Goal: Transaction & Acquisition: Purchase product/service

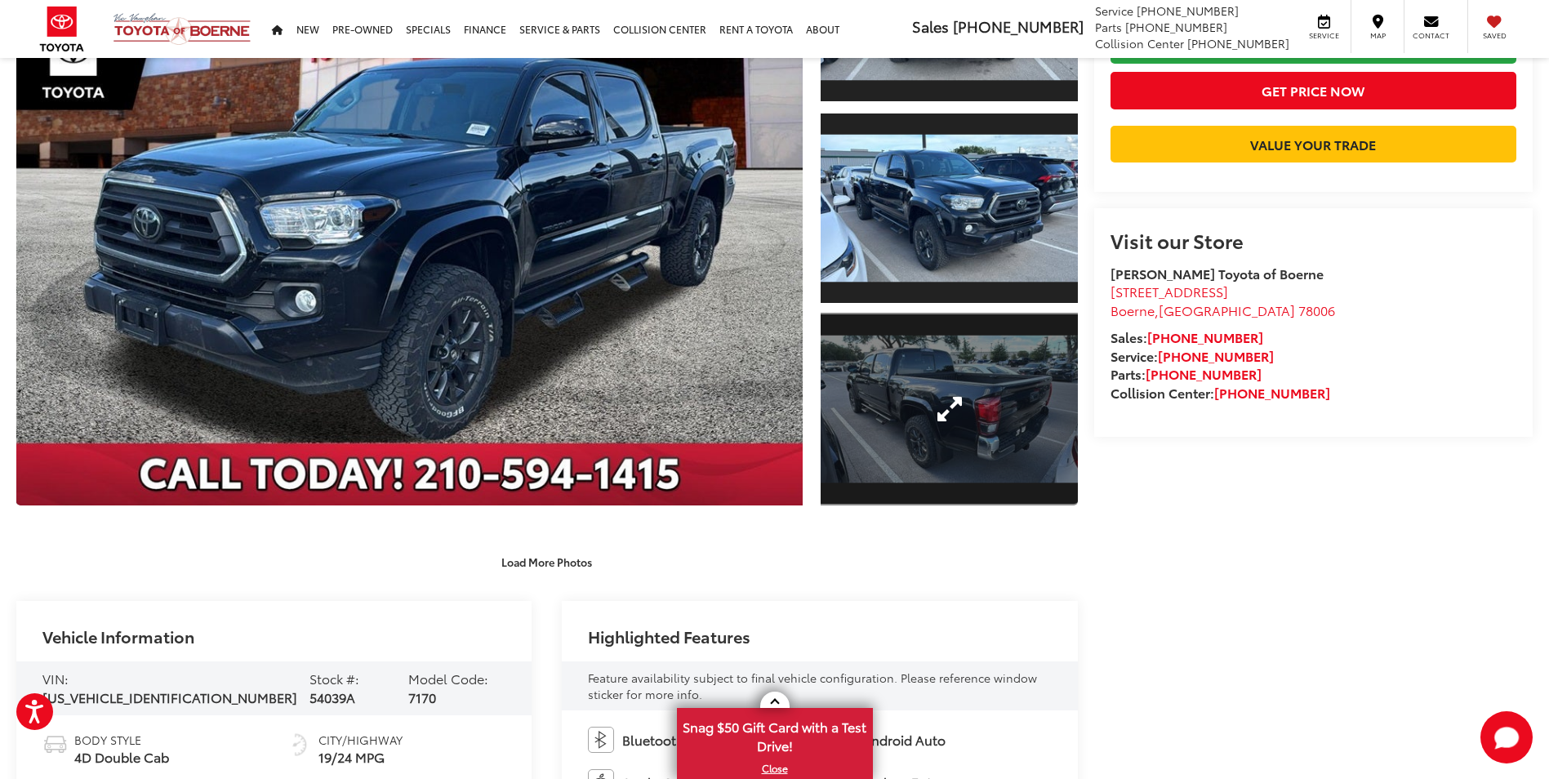
scroll to position [327, 0]
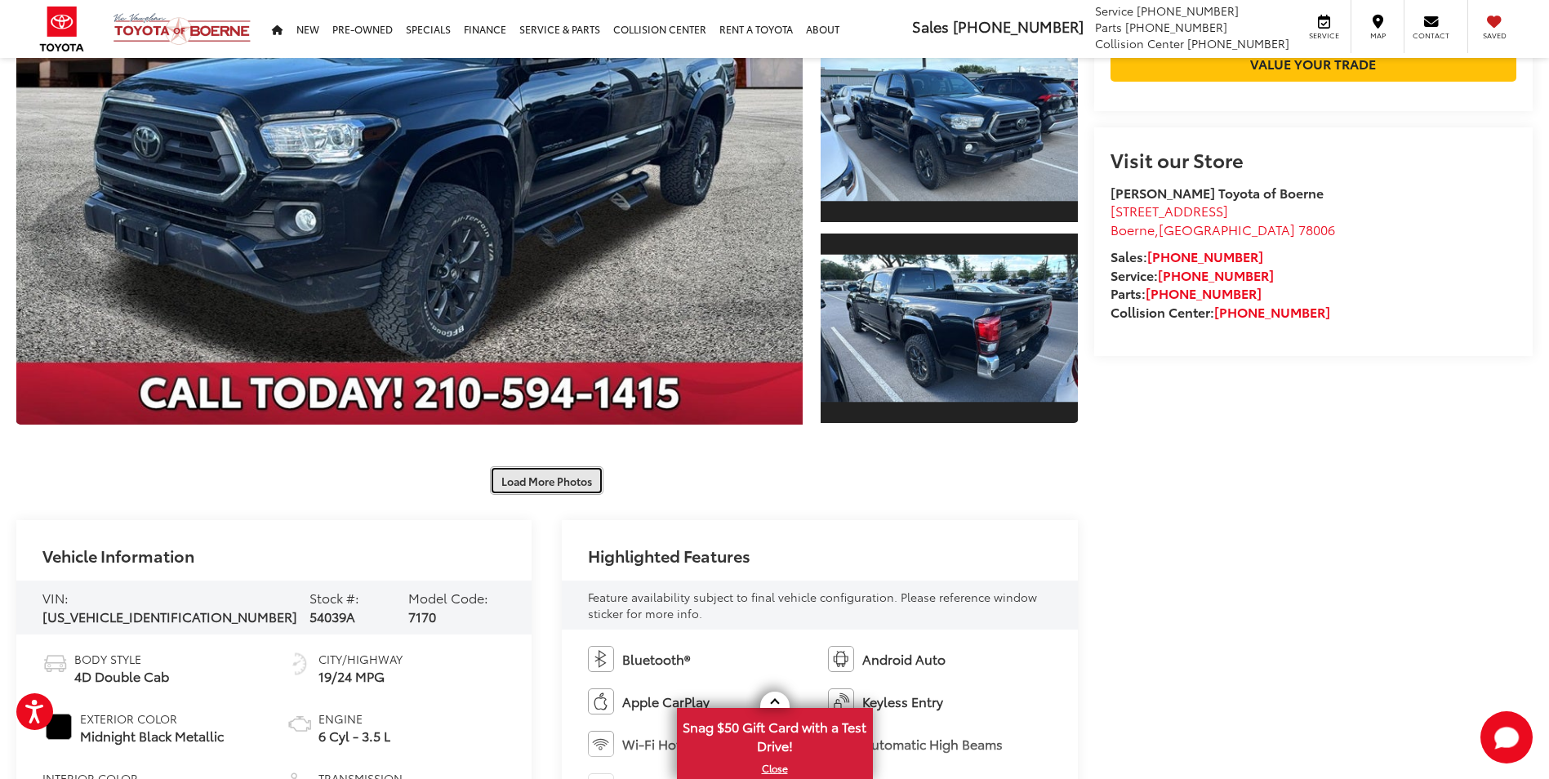
click at [556, 481] on button "Load More Photos" at bounding box center [546, 480] width 113 height 29
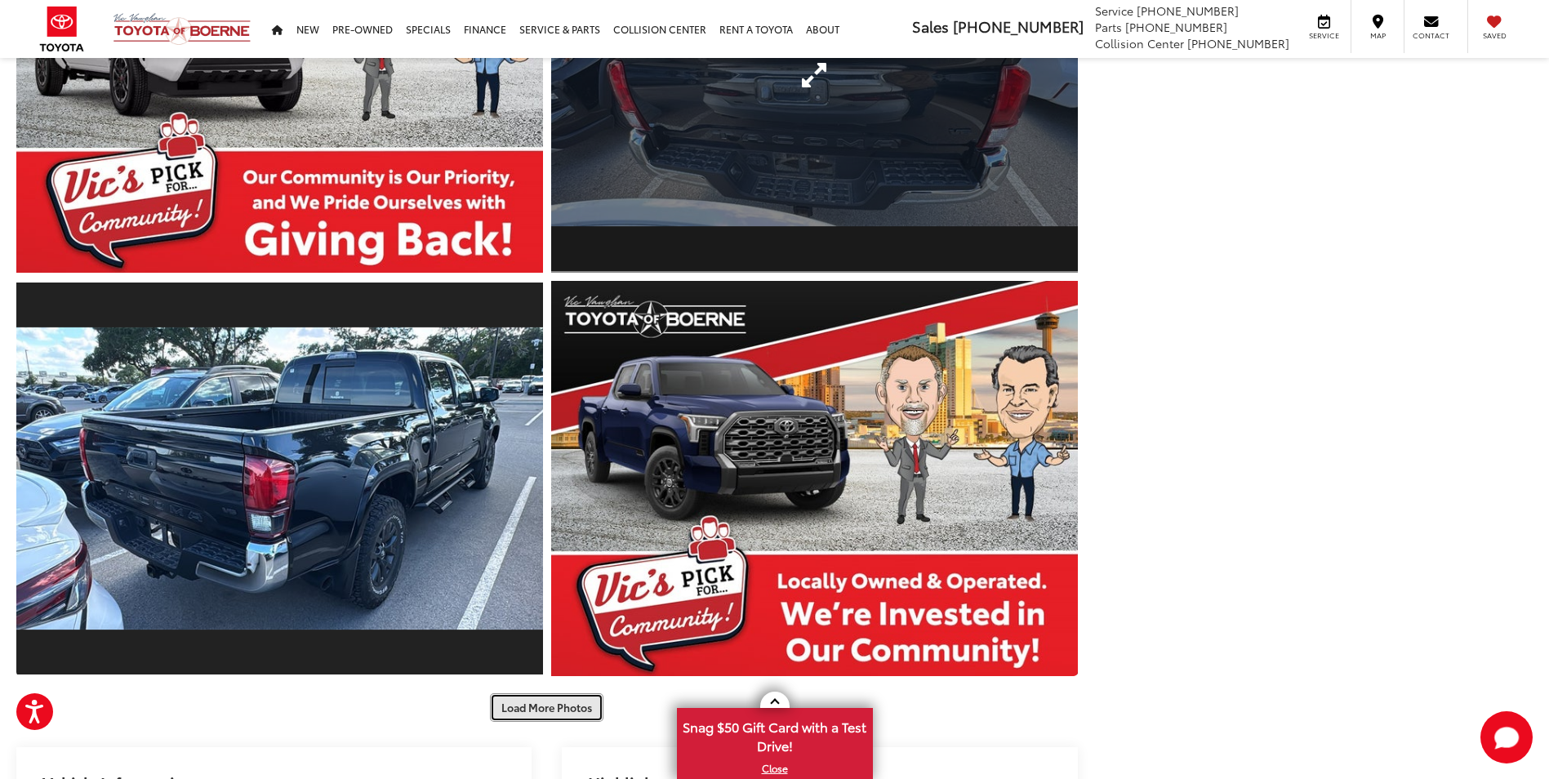
scroll to position [980, 0]
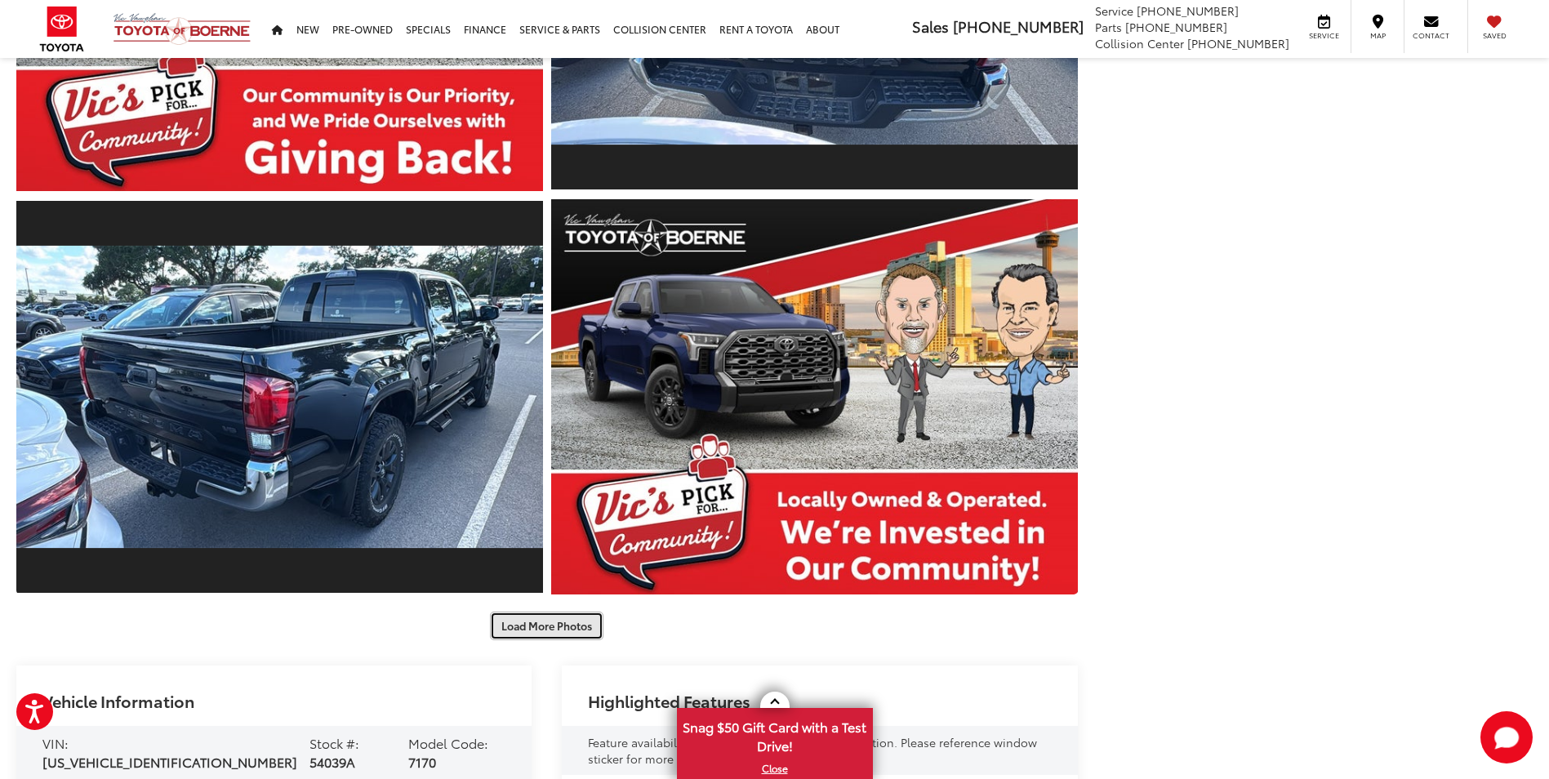
click at [549, 629] on button "Load More Photos" at bounding box center [546, 625] width 113 height 29
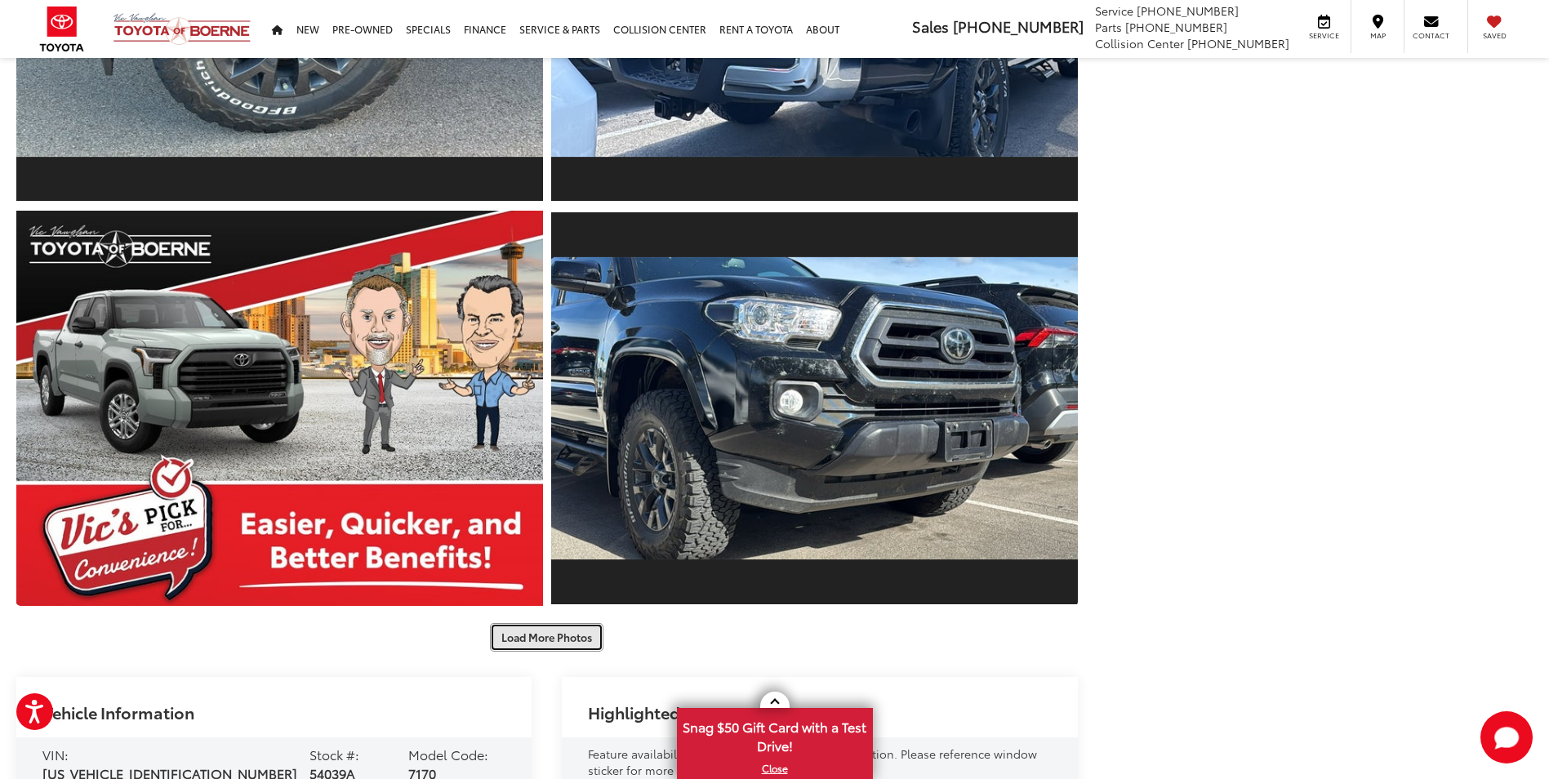
scroll to position [1796, 0]
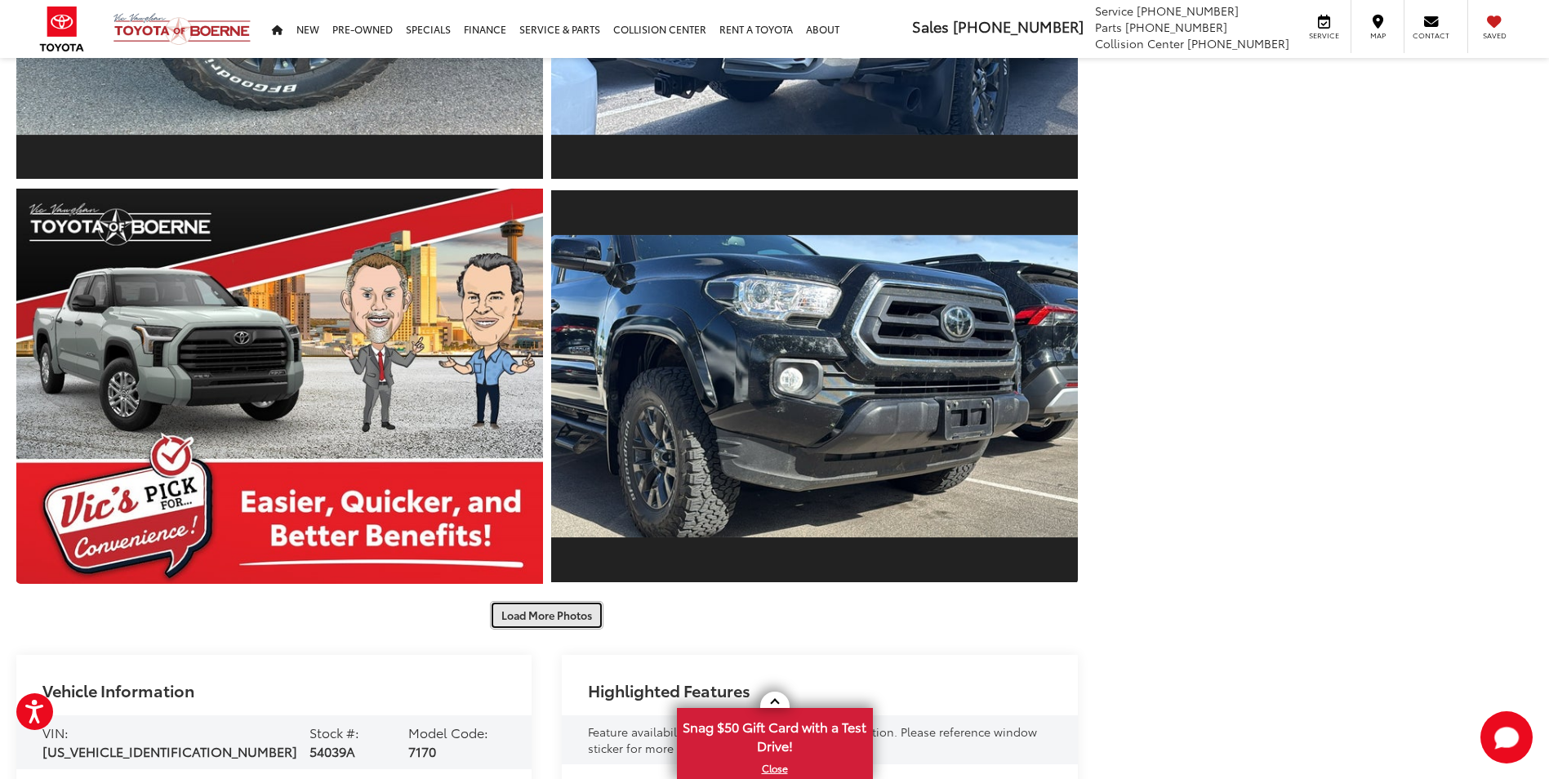
click at [561, 613] on button "Load More Photos" at bounding box center [546, 615] width 113 height 29
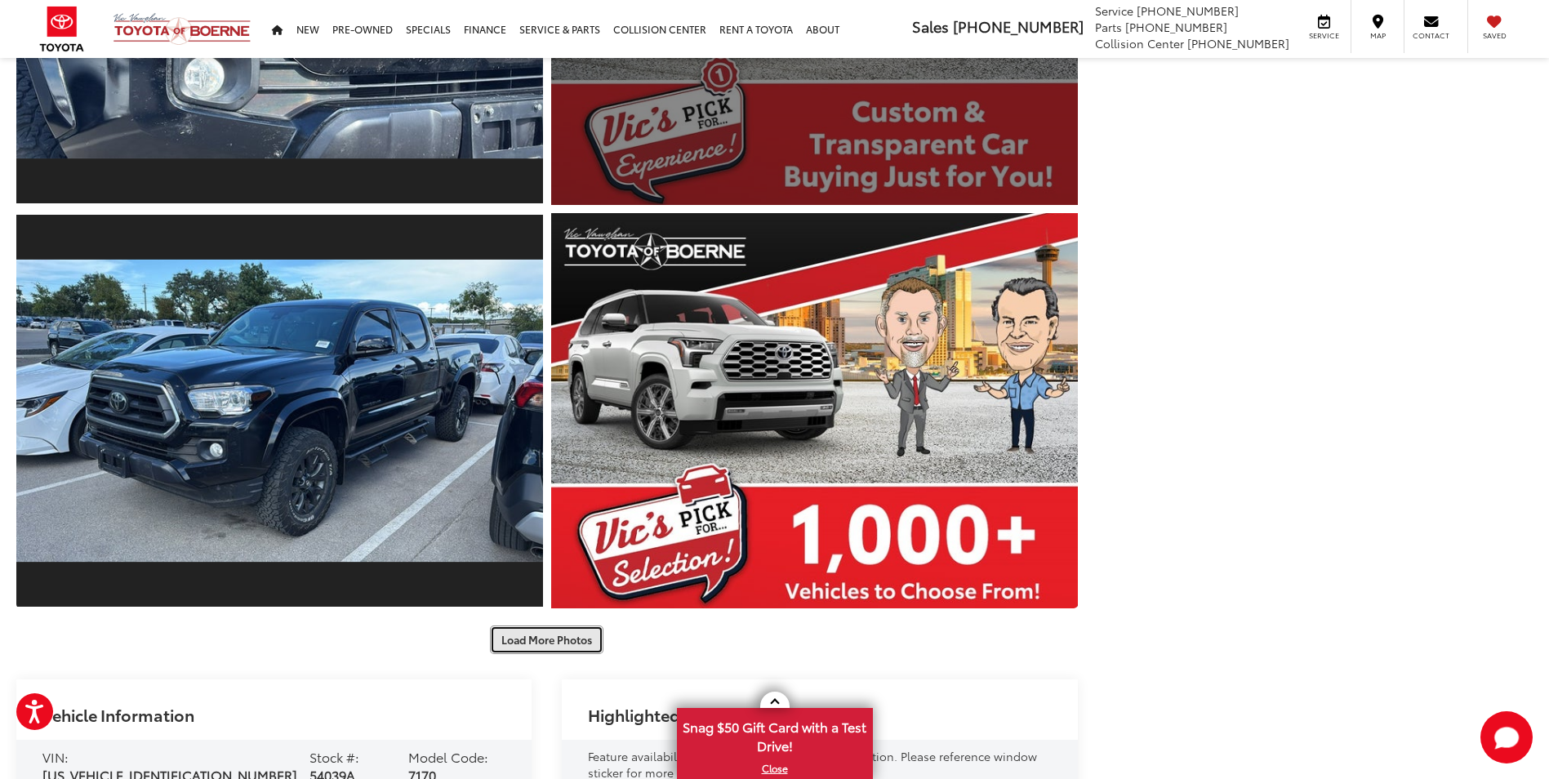
scroll to position [2612, 0]
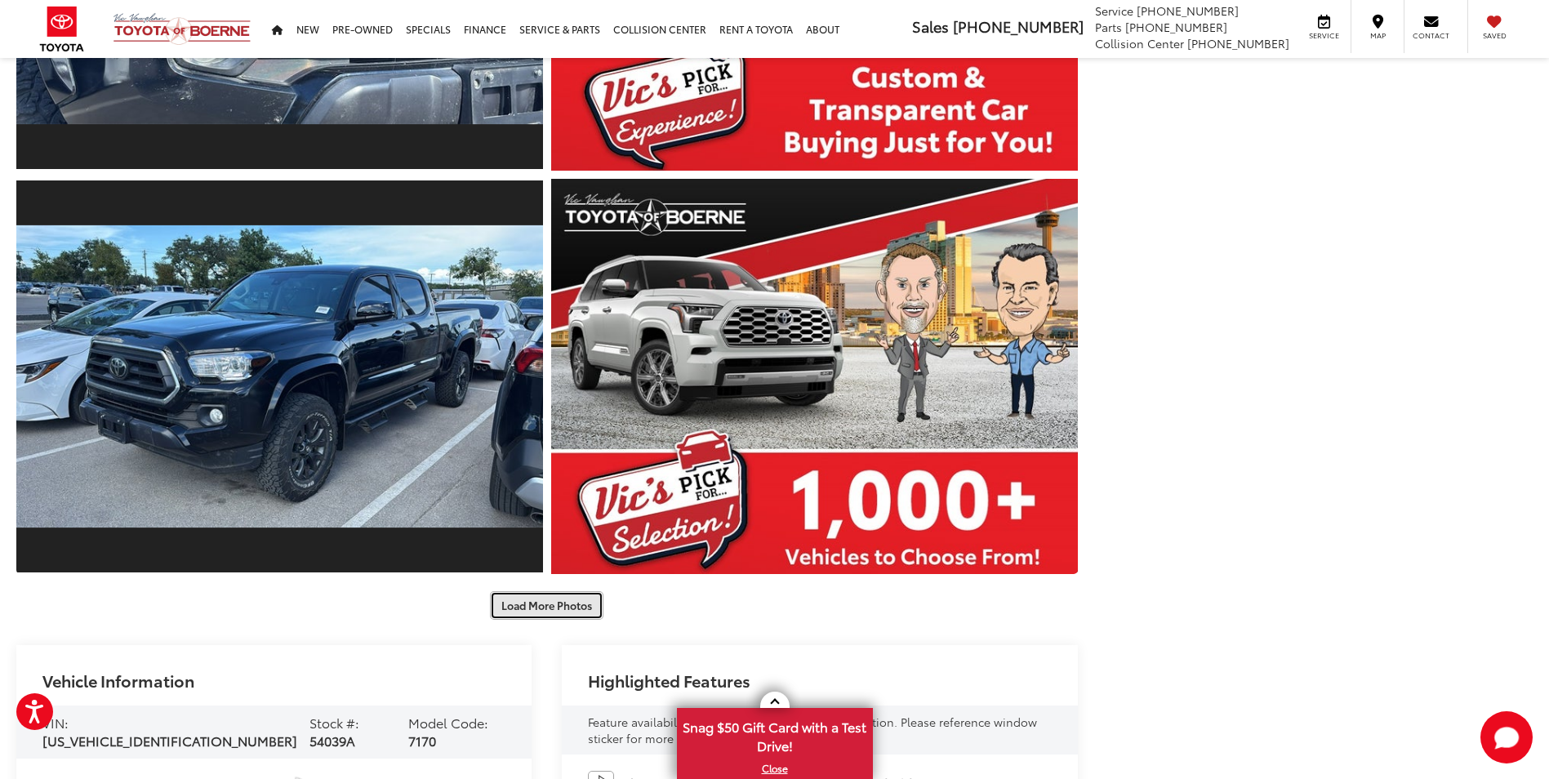
click at [552, 612] on button "Load More Photos" at bounding box center [546, 605] width 113 height 29
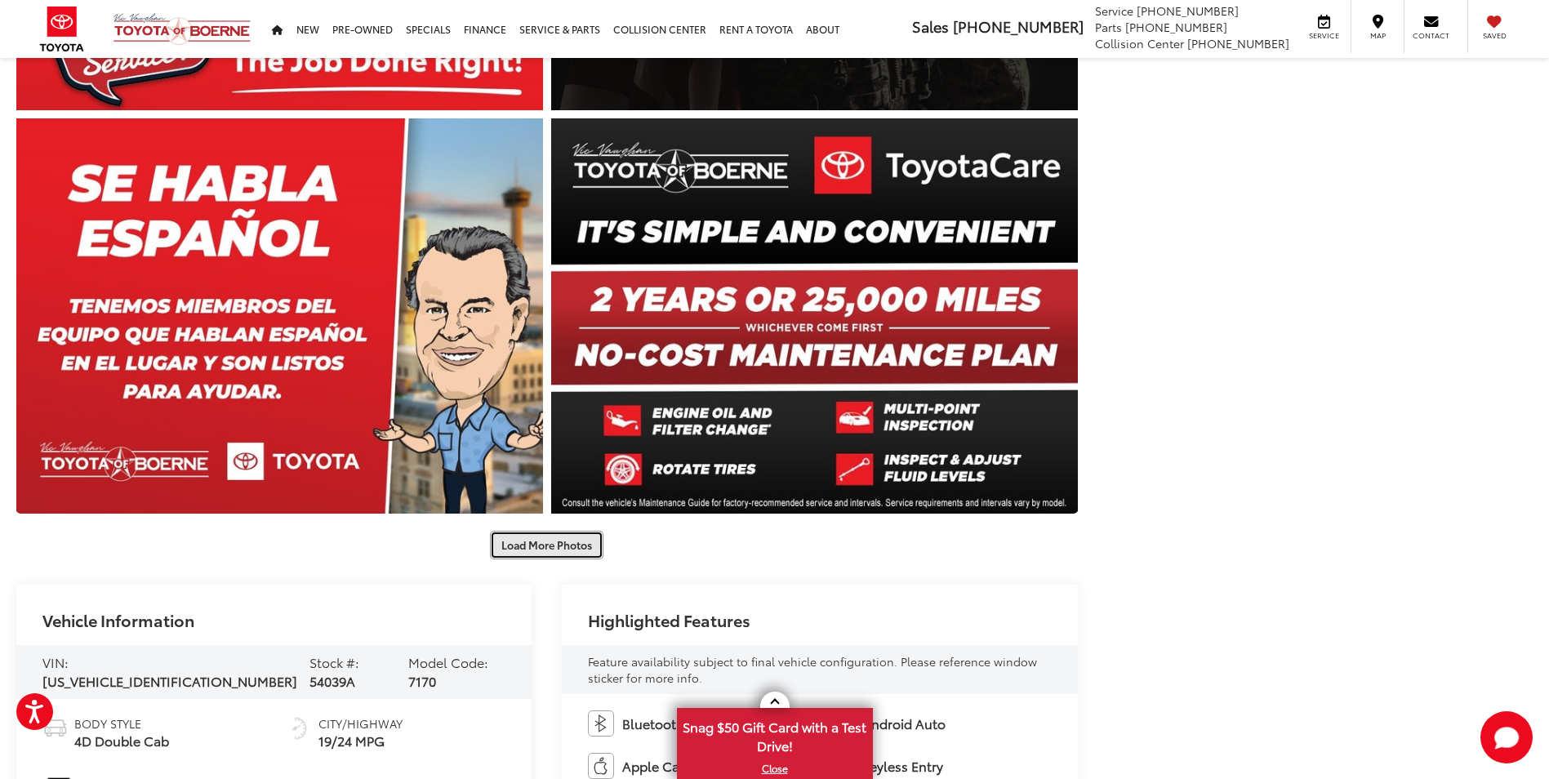
scroll to position [3510, 0]
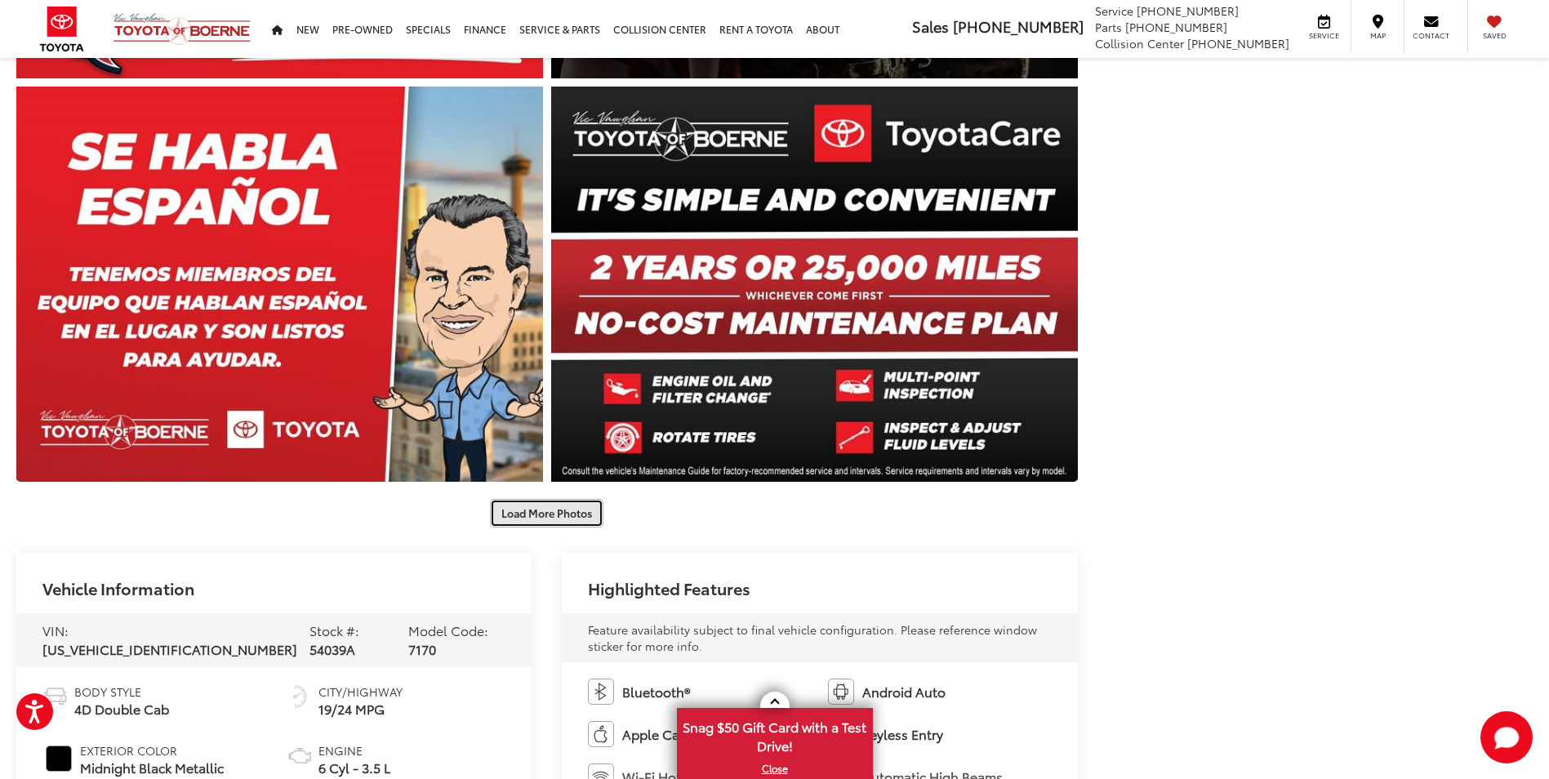
click at [565, 512] on button "Load More Photos" at bounding box center [546, 513] width 113 height 29
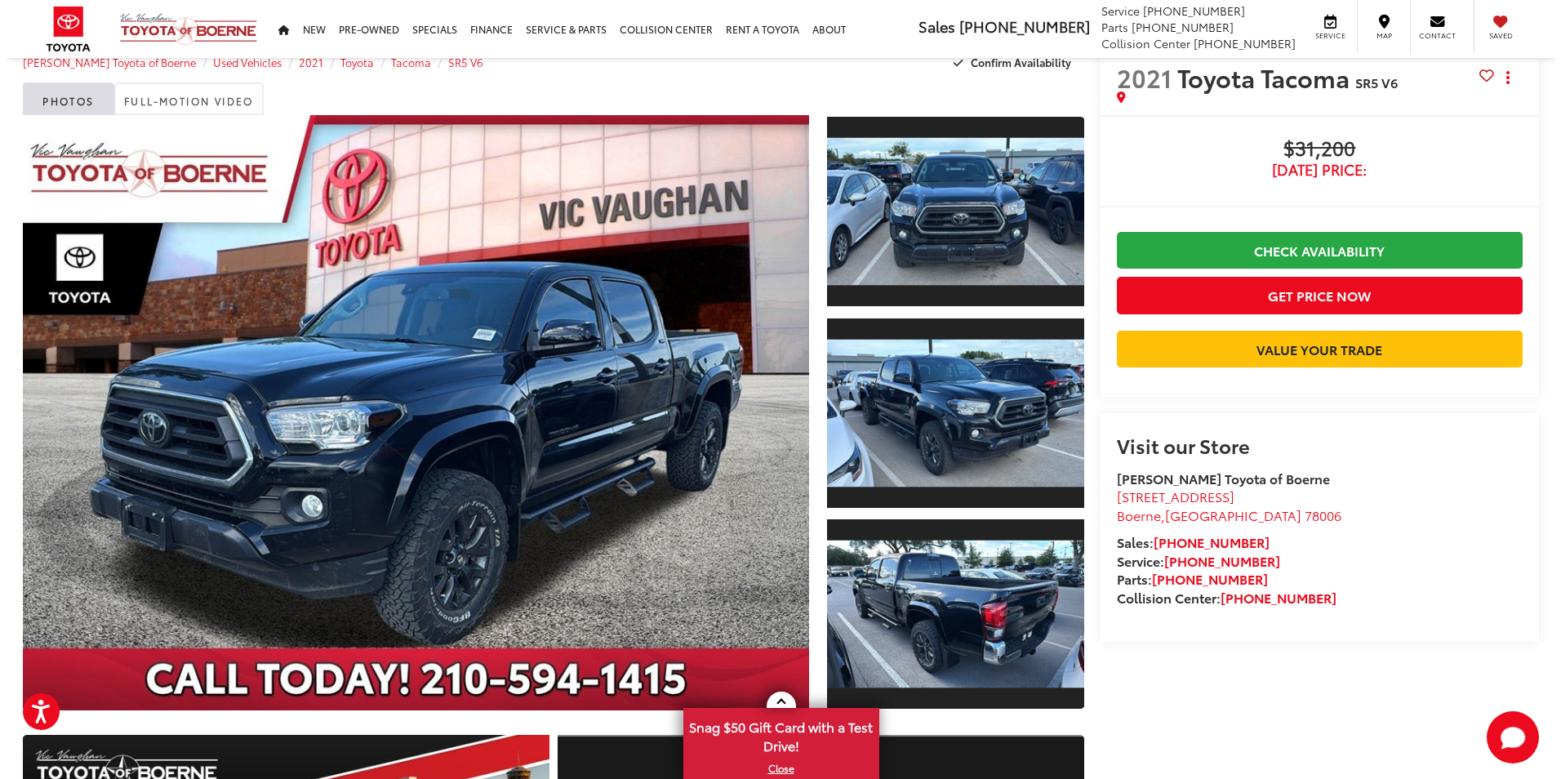
scroll to position [0, 0]
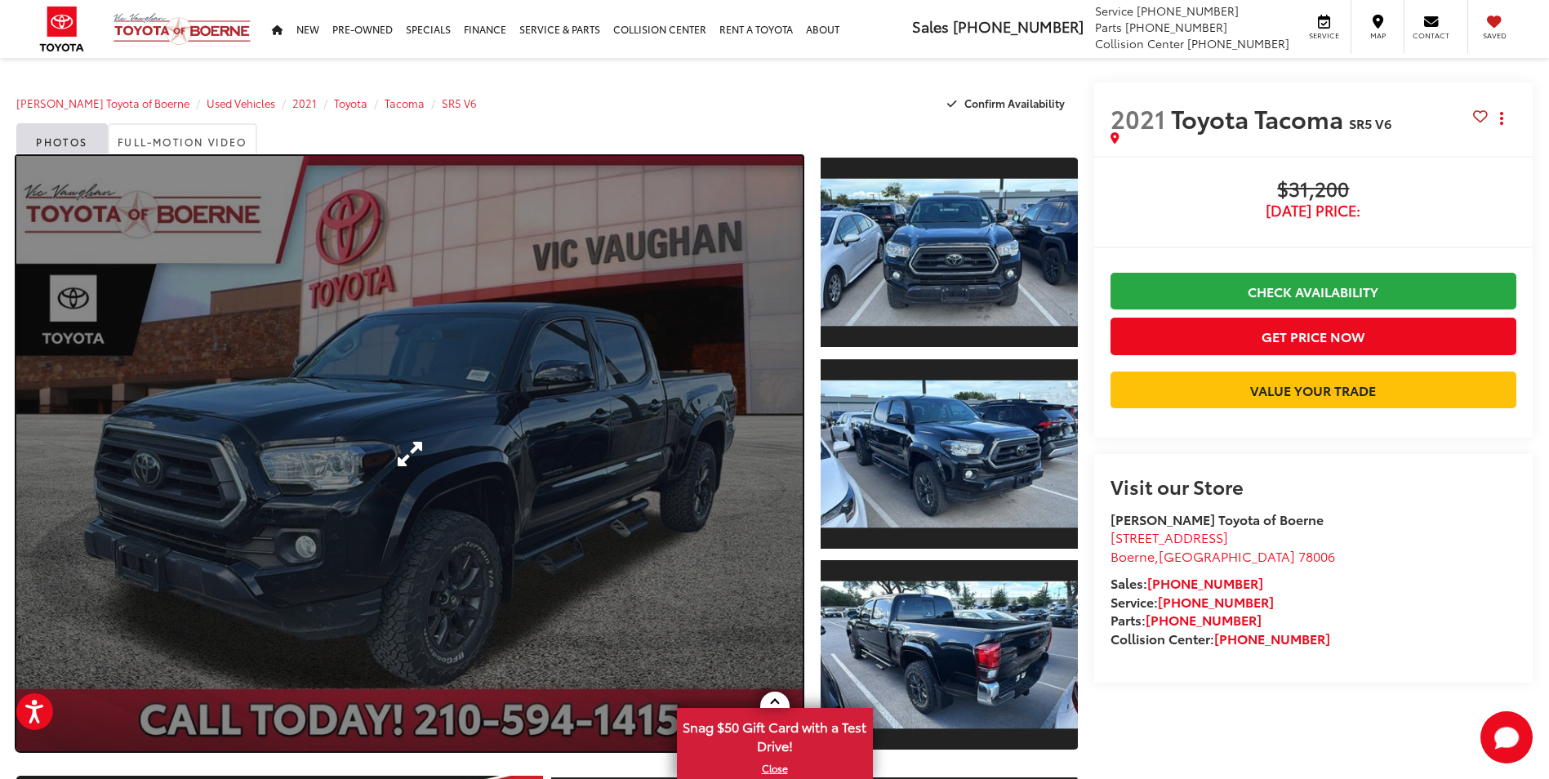
click at [423, 439] on link "Expand Photo 0" at bounding box center [409, 453] width 786 height 595
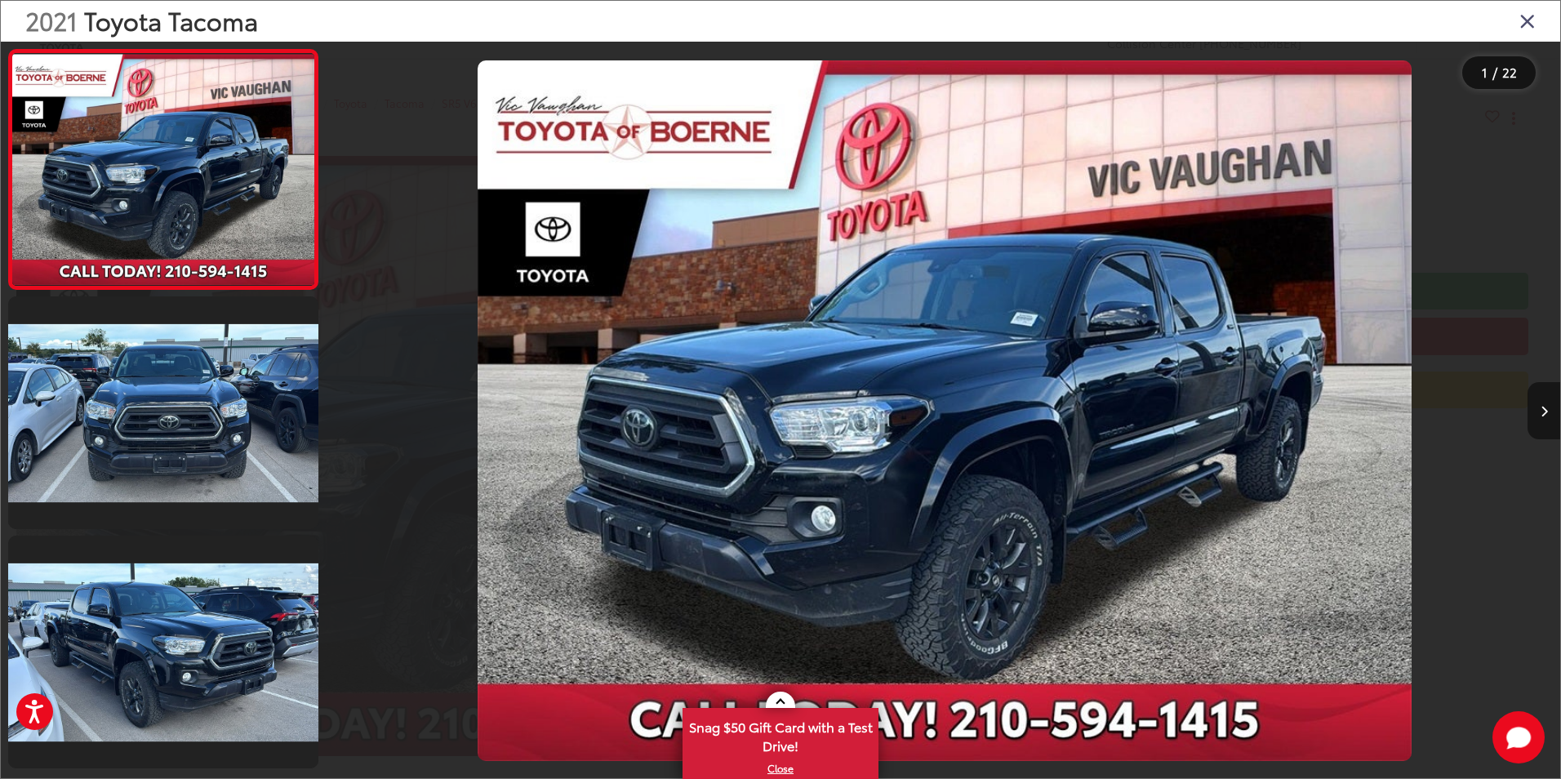
click at [1544, 417] on button "Next image" at bounding box center [1543, 410] width 33 height 57
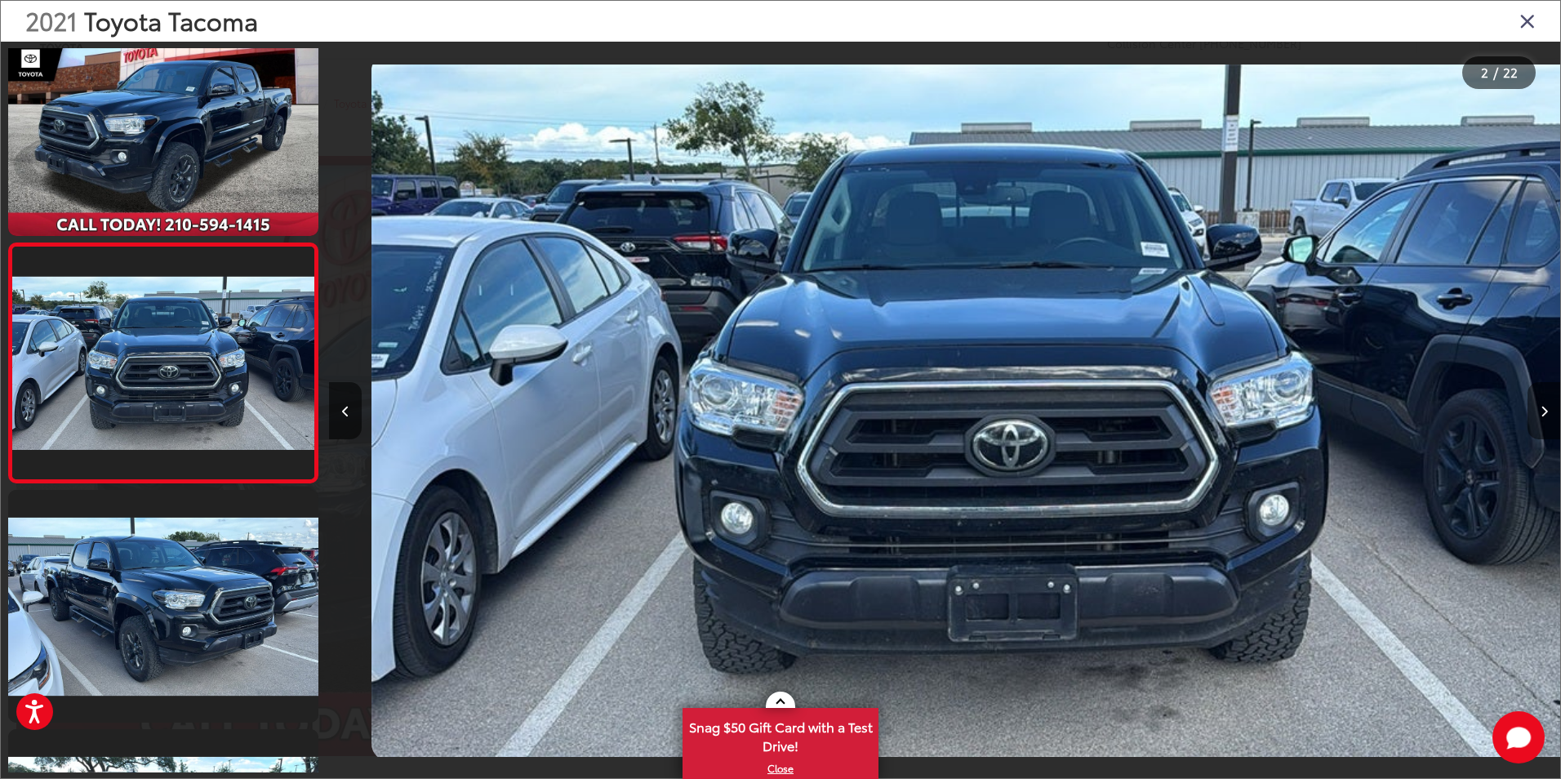
scroll to position [0, 1231]
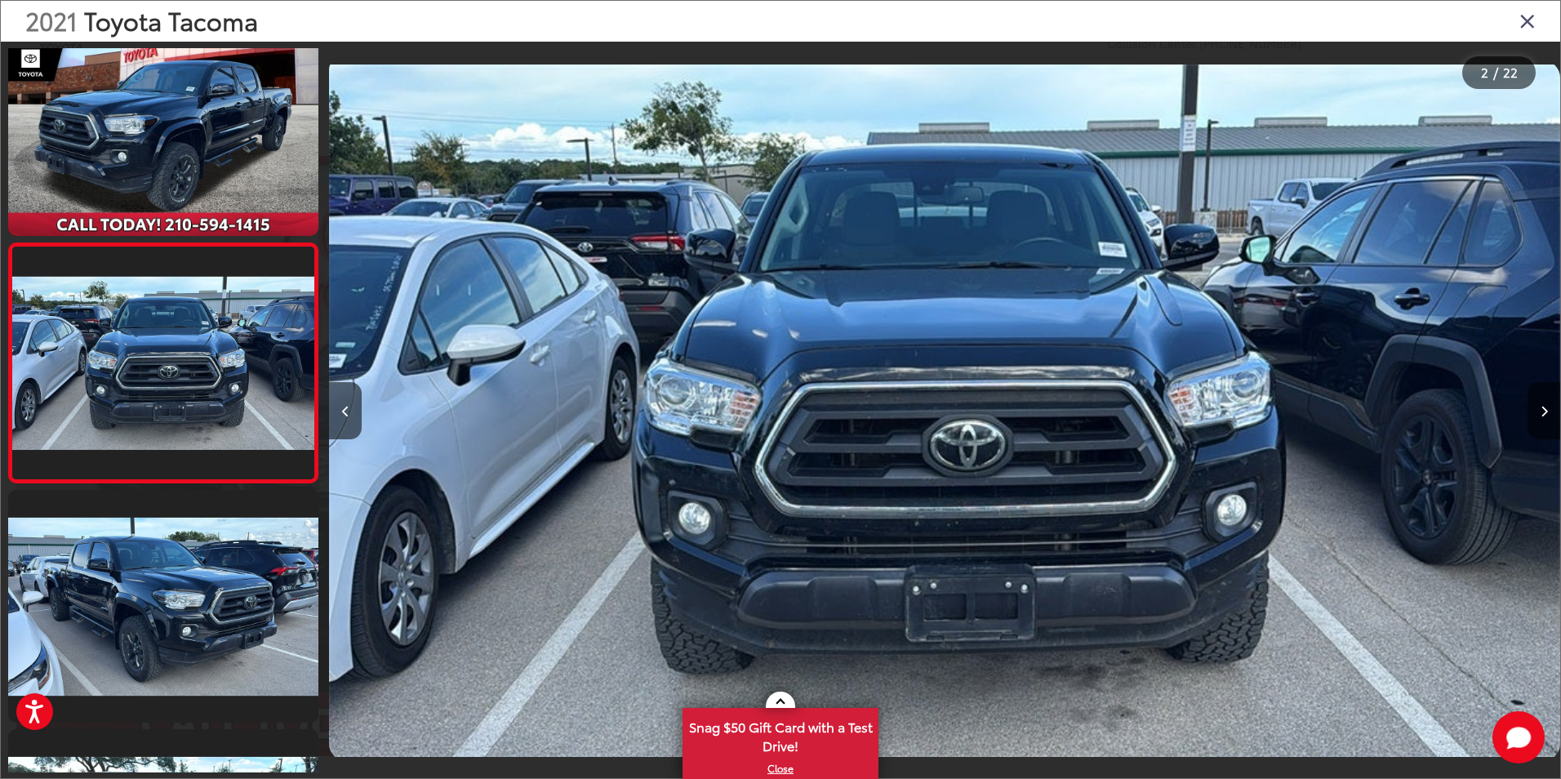
click at [1544, 417] on button "Next image" at bounding box center [1543, 410] width 33 height 57
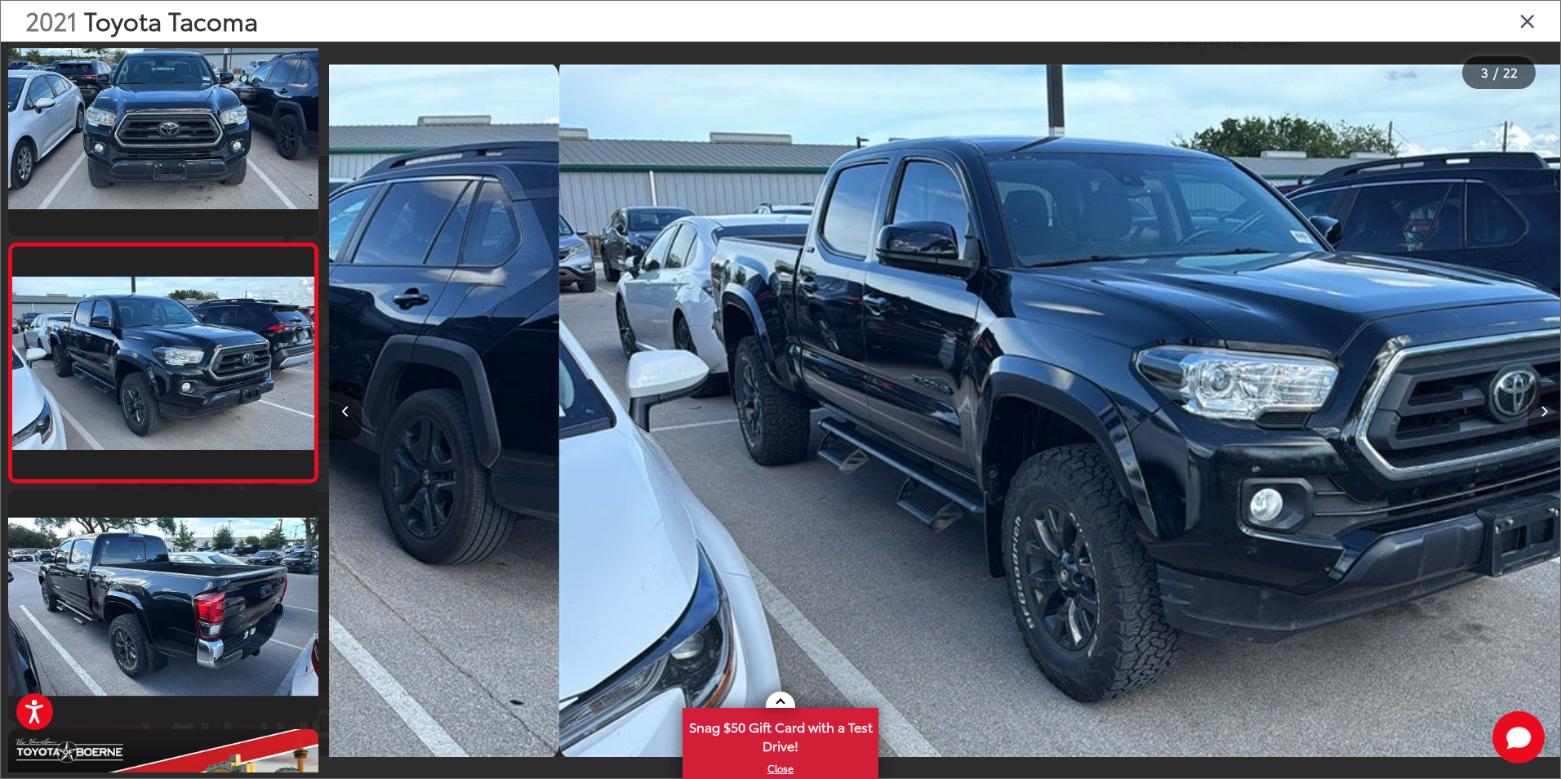
scroll to position [0, 2462]
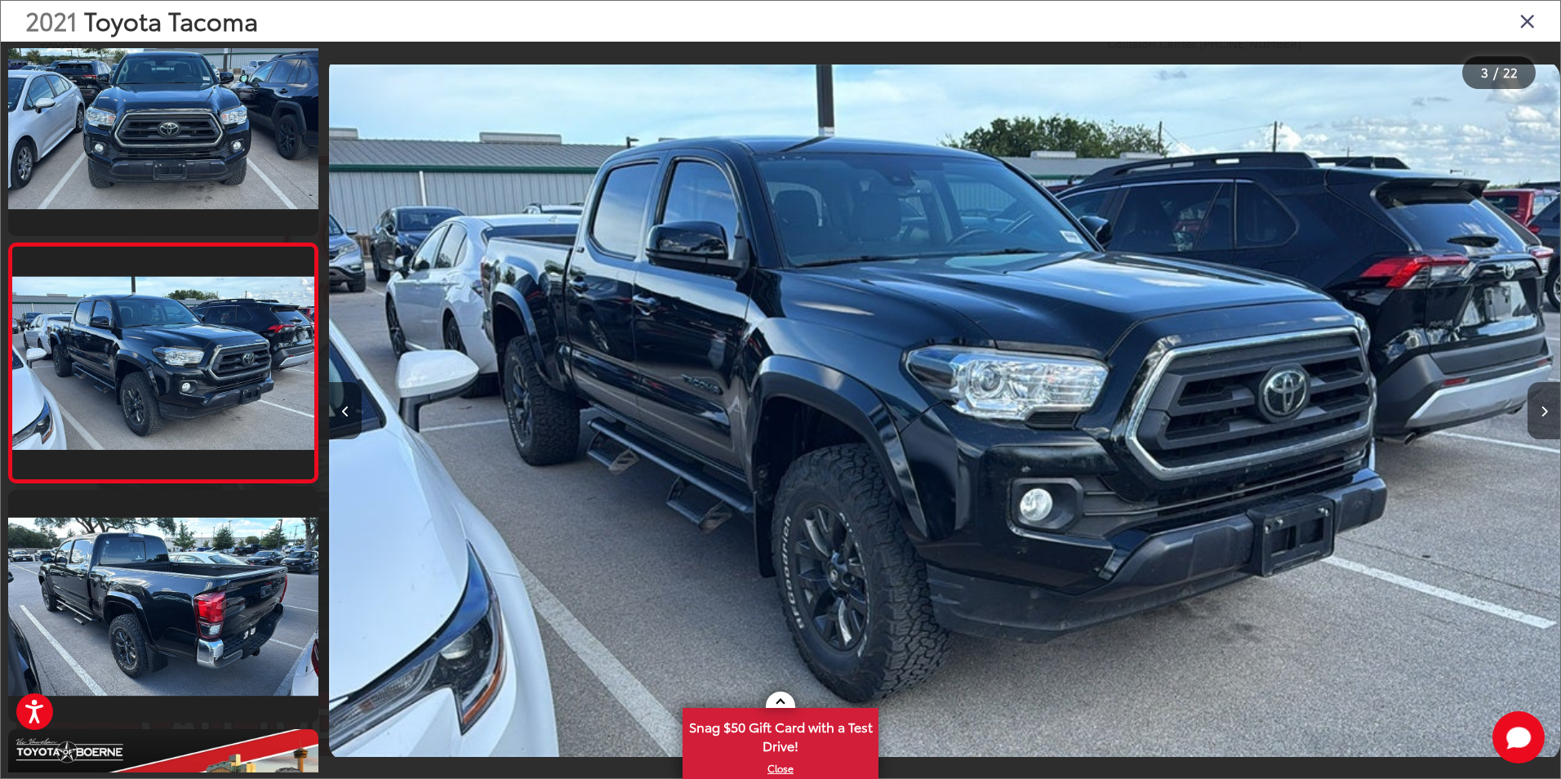
click at [1544, 417] on button "Next image" at bounding box center [1543, 410] width 33 height 57
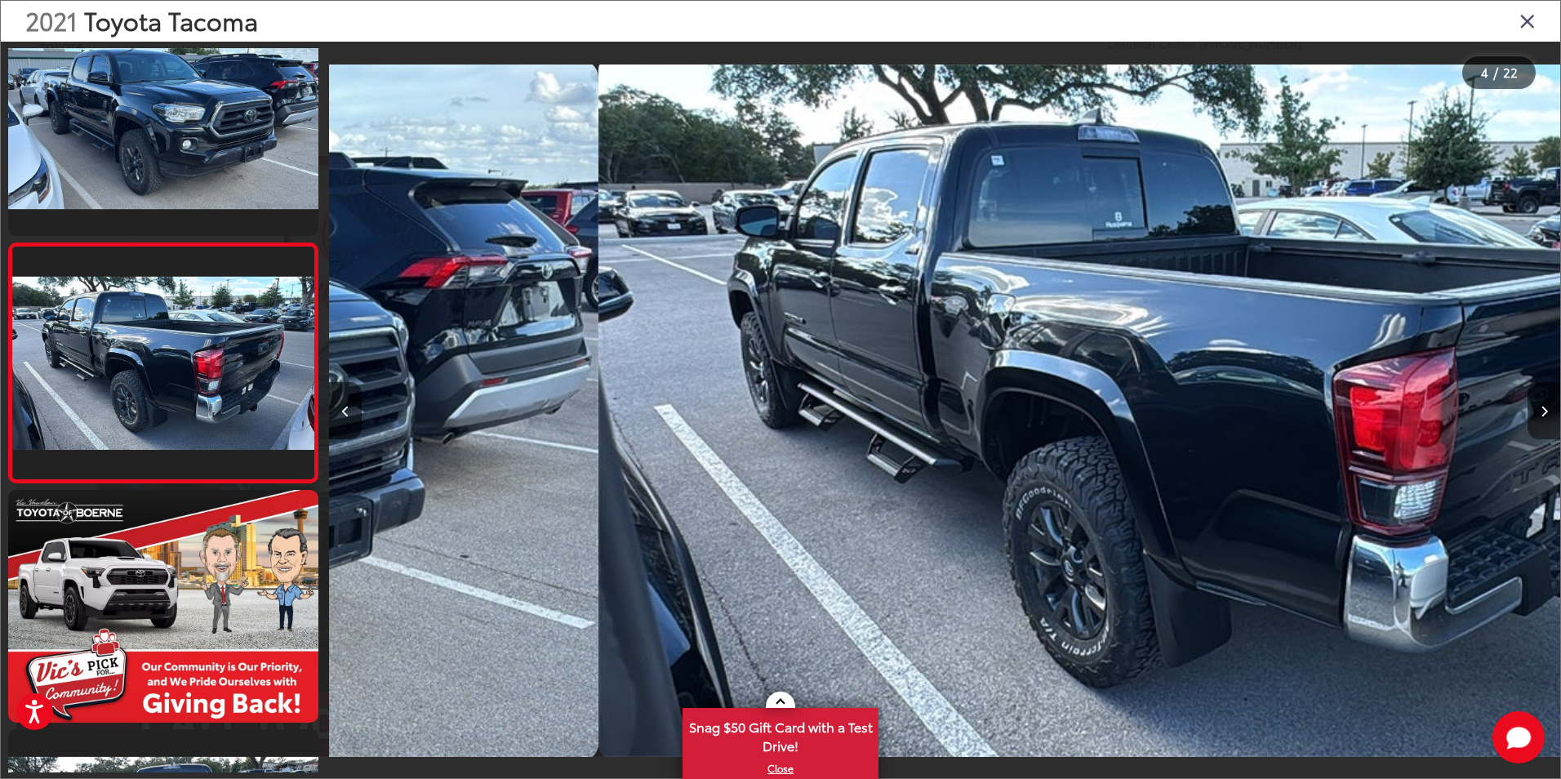
scroll to position [0, 3693]
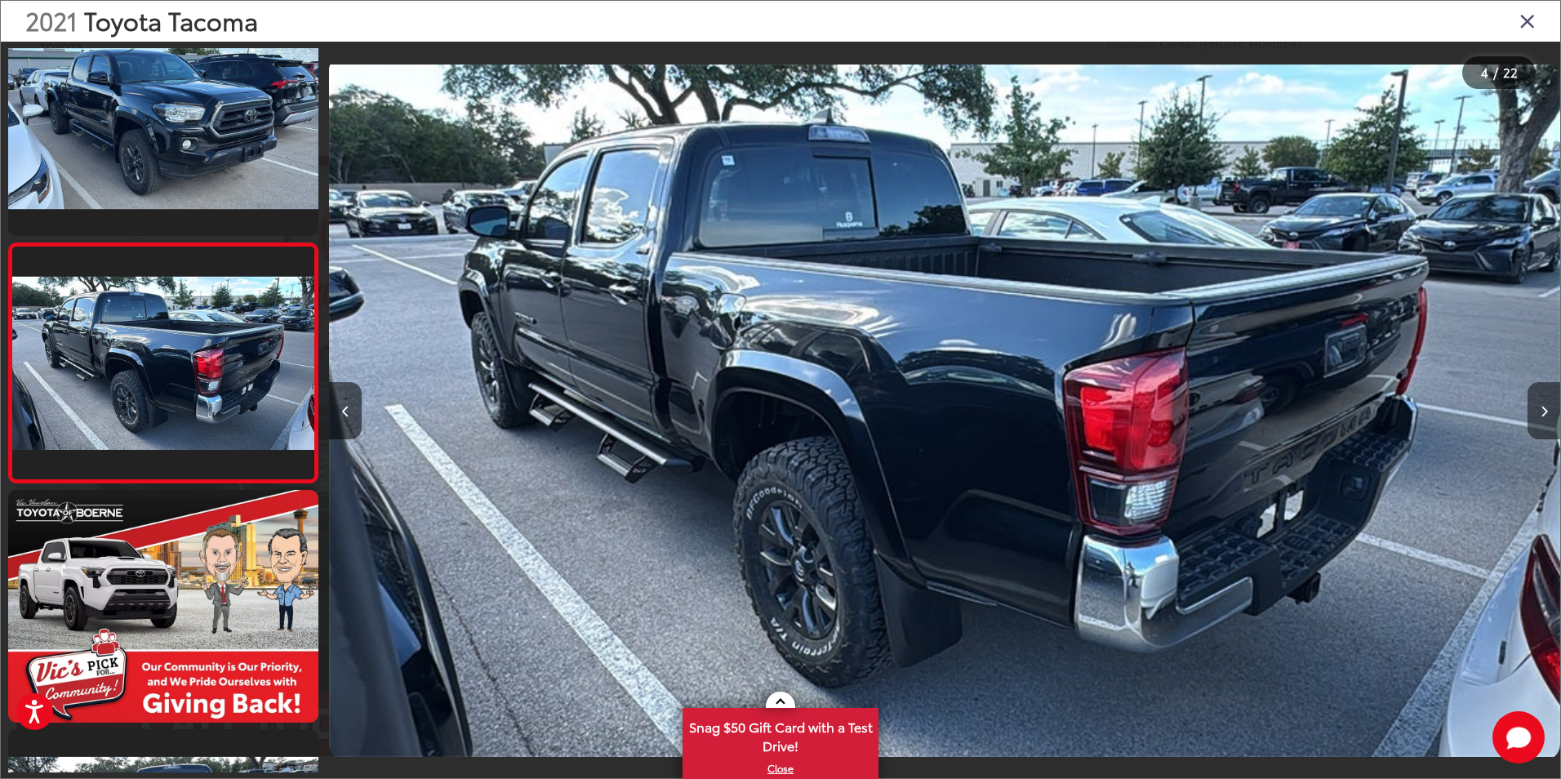
click at [1544, 417] on button "Next image" at bounding box center [1543, 410] width 33 height 57
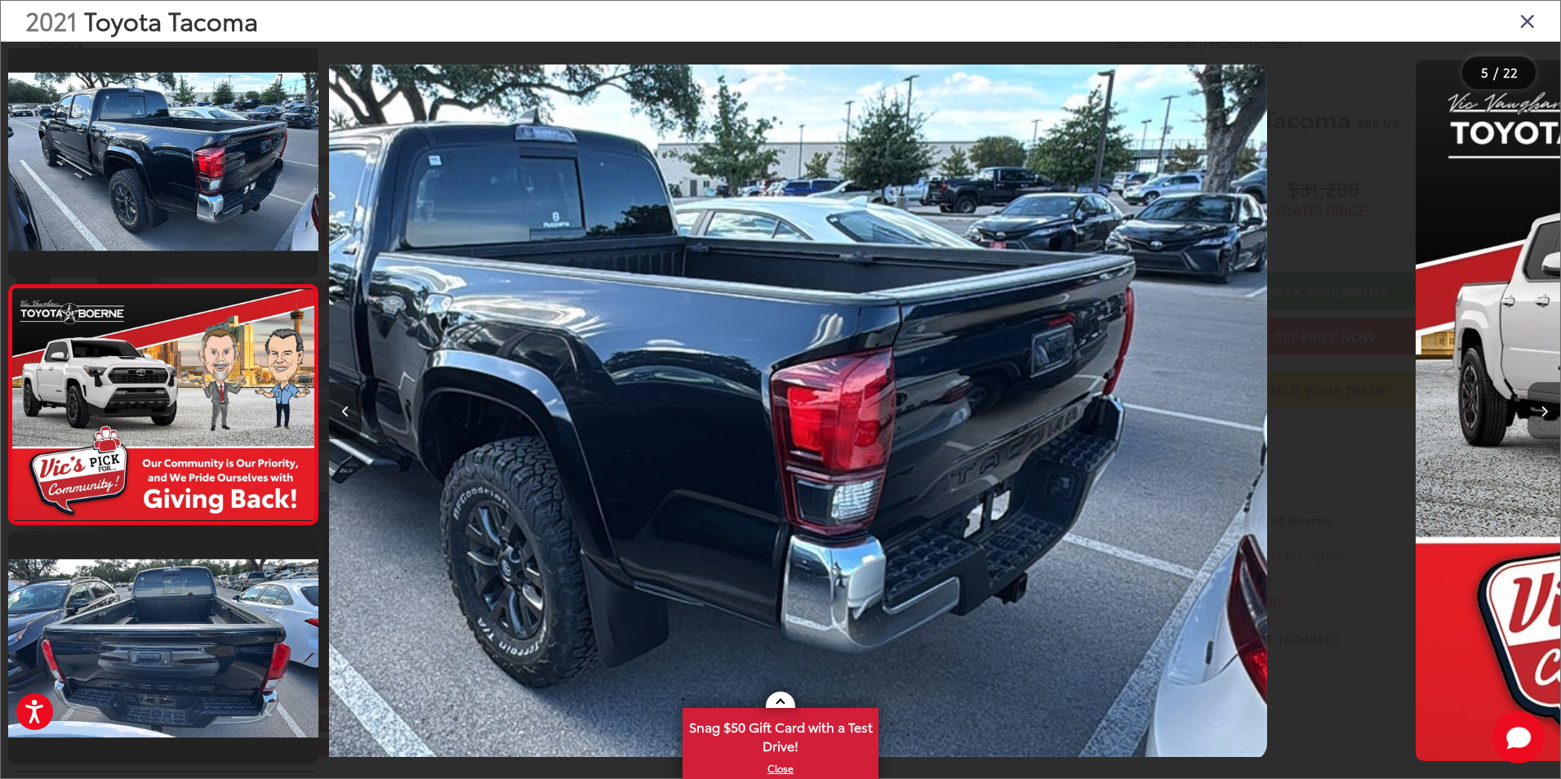
scroll to position [763, 0]
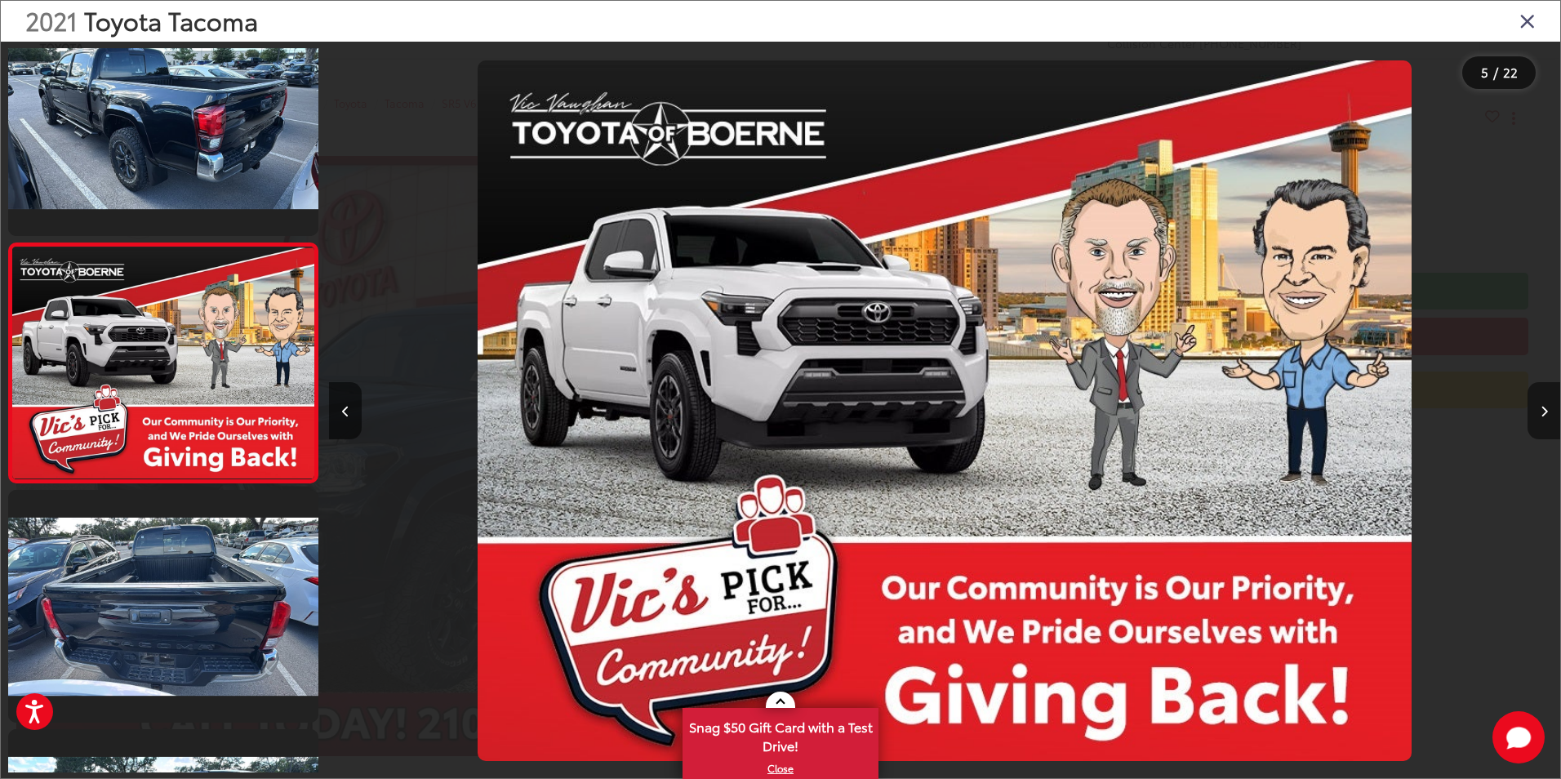
click at [1544, 417] on button "Next image" at bounding box center [1543, 410] width 33 height 57
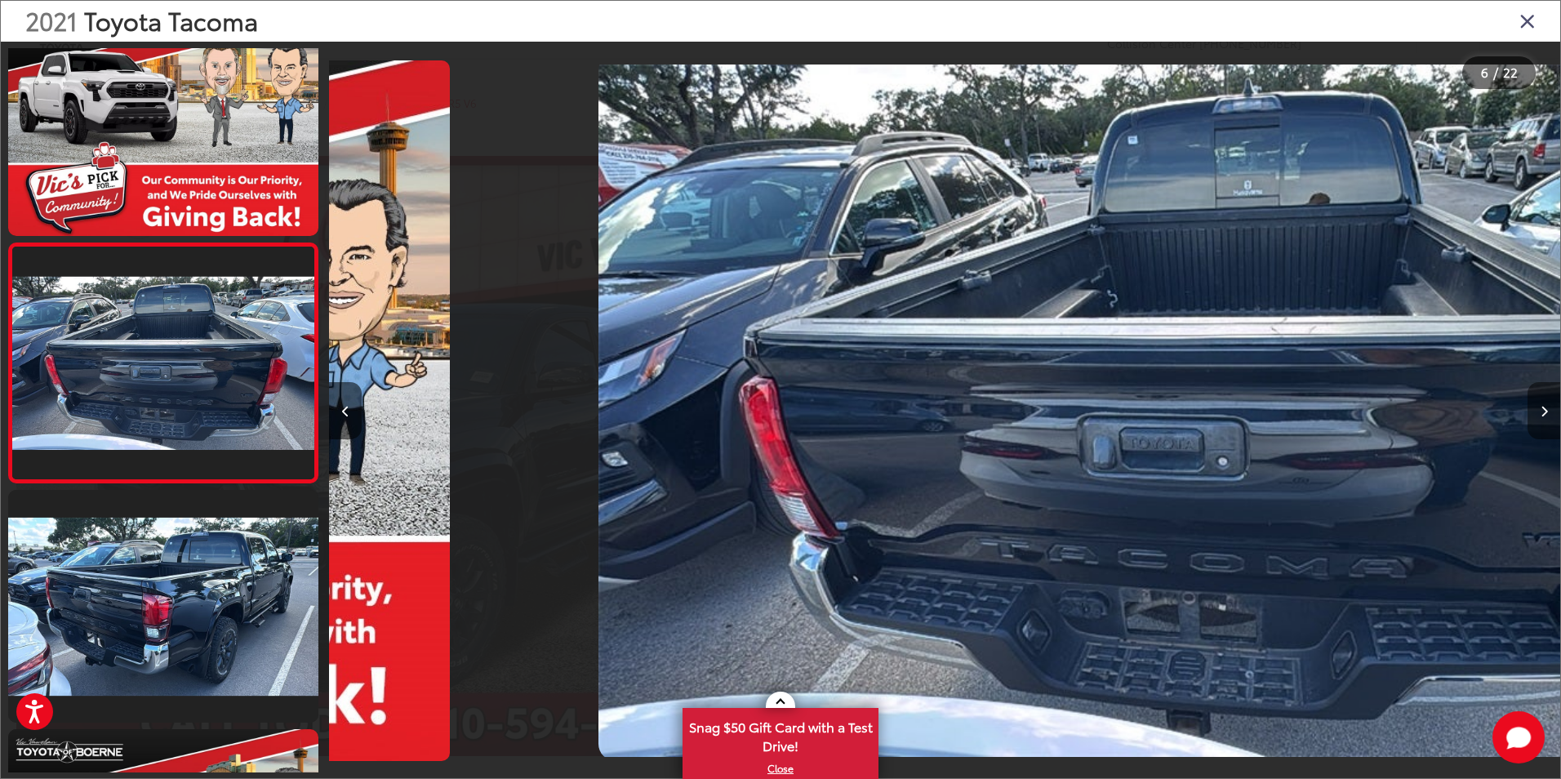
scroll to position [0, 6155]
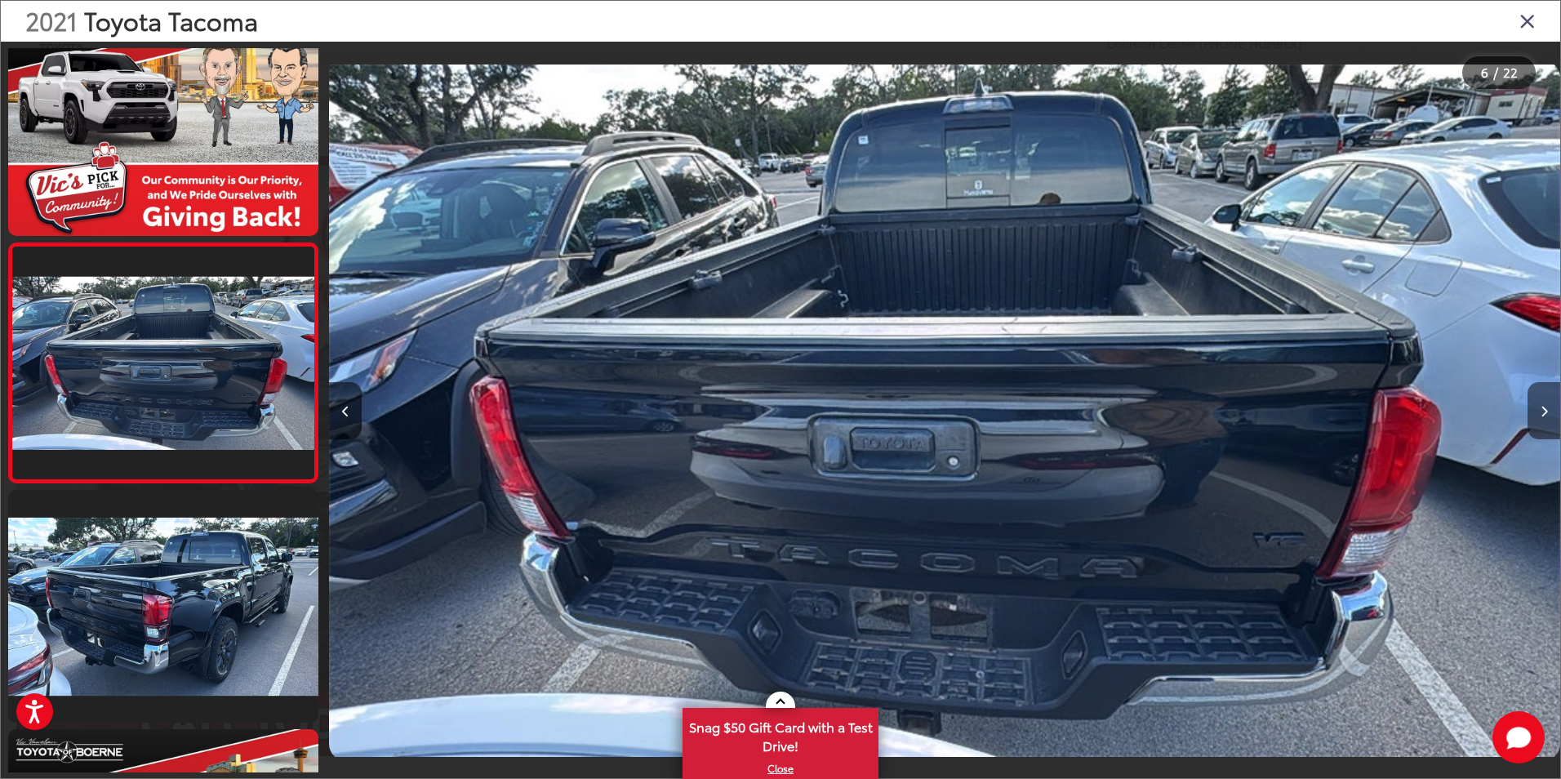
click at [1544, 417] on button "Next image" at bounding box center [1543, 410] width 33 height 57
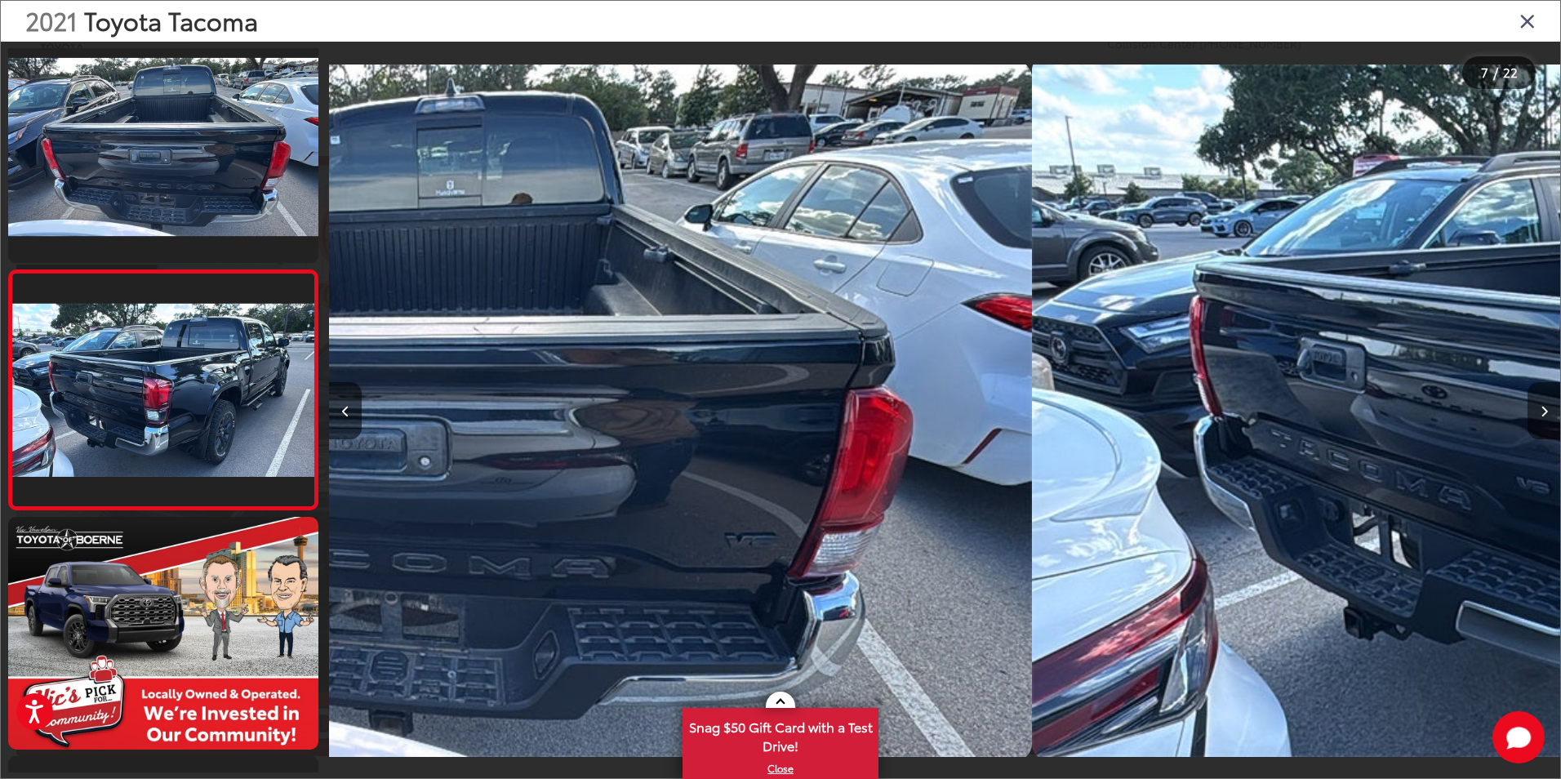
scroll to position [0, 0]
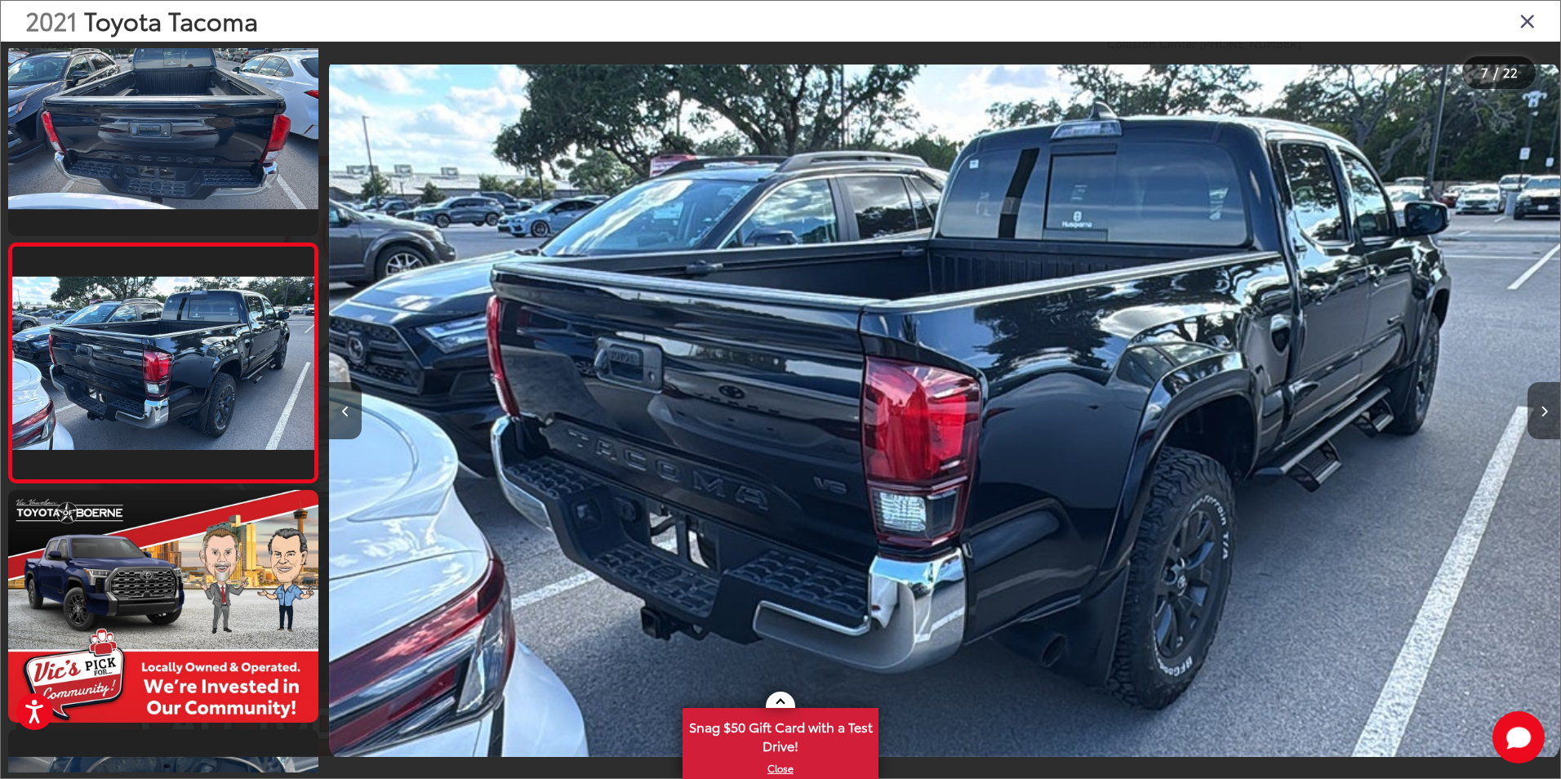
click at [1544, 417] on button "Next image" at bounding box center [1543, 410] width 33 height 57
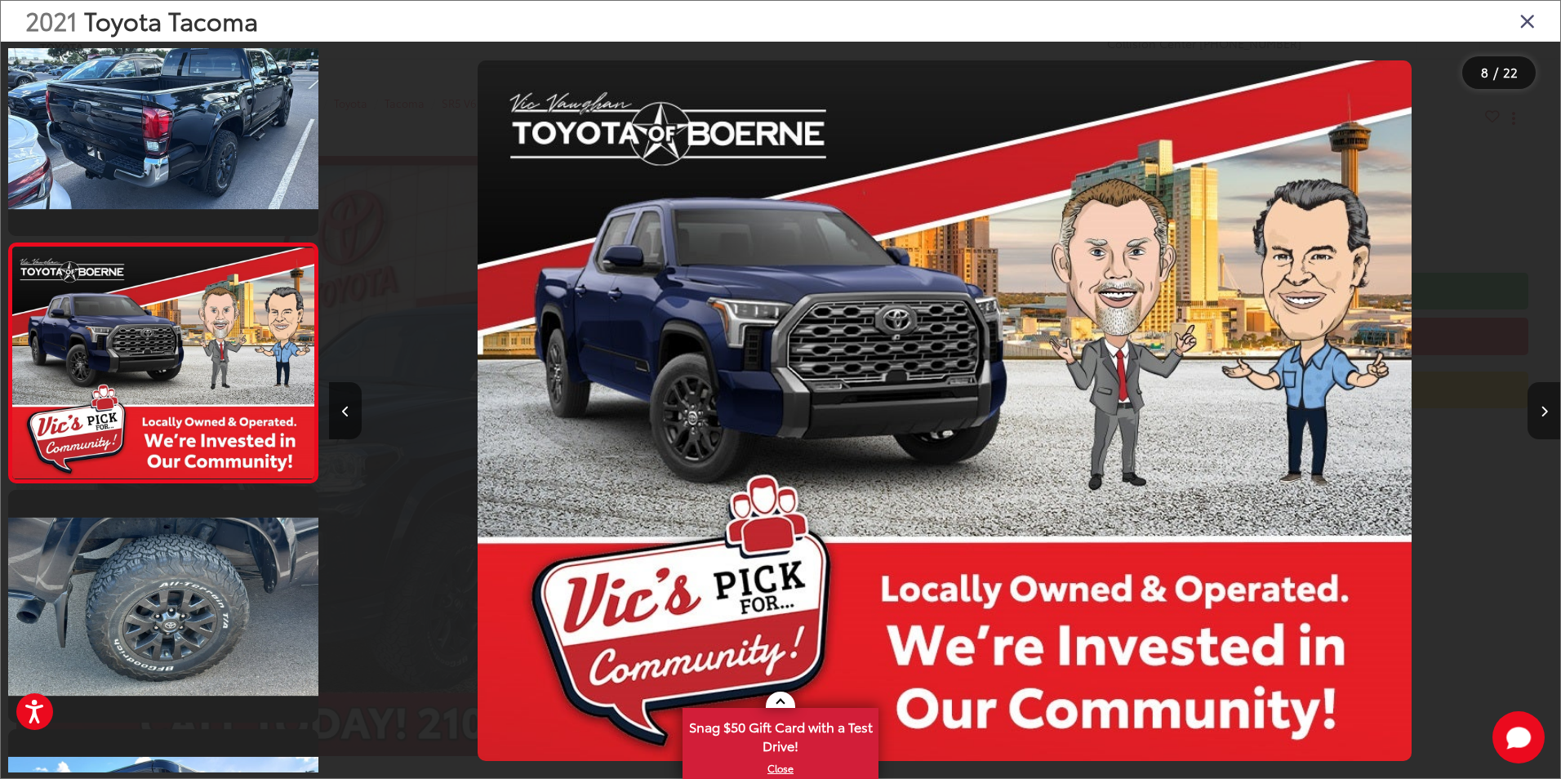
click at [1544, 417] on button "Next image" at bounding box center [1543, 410] width 33 height 57
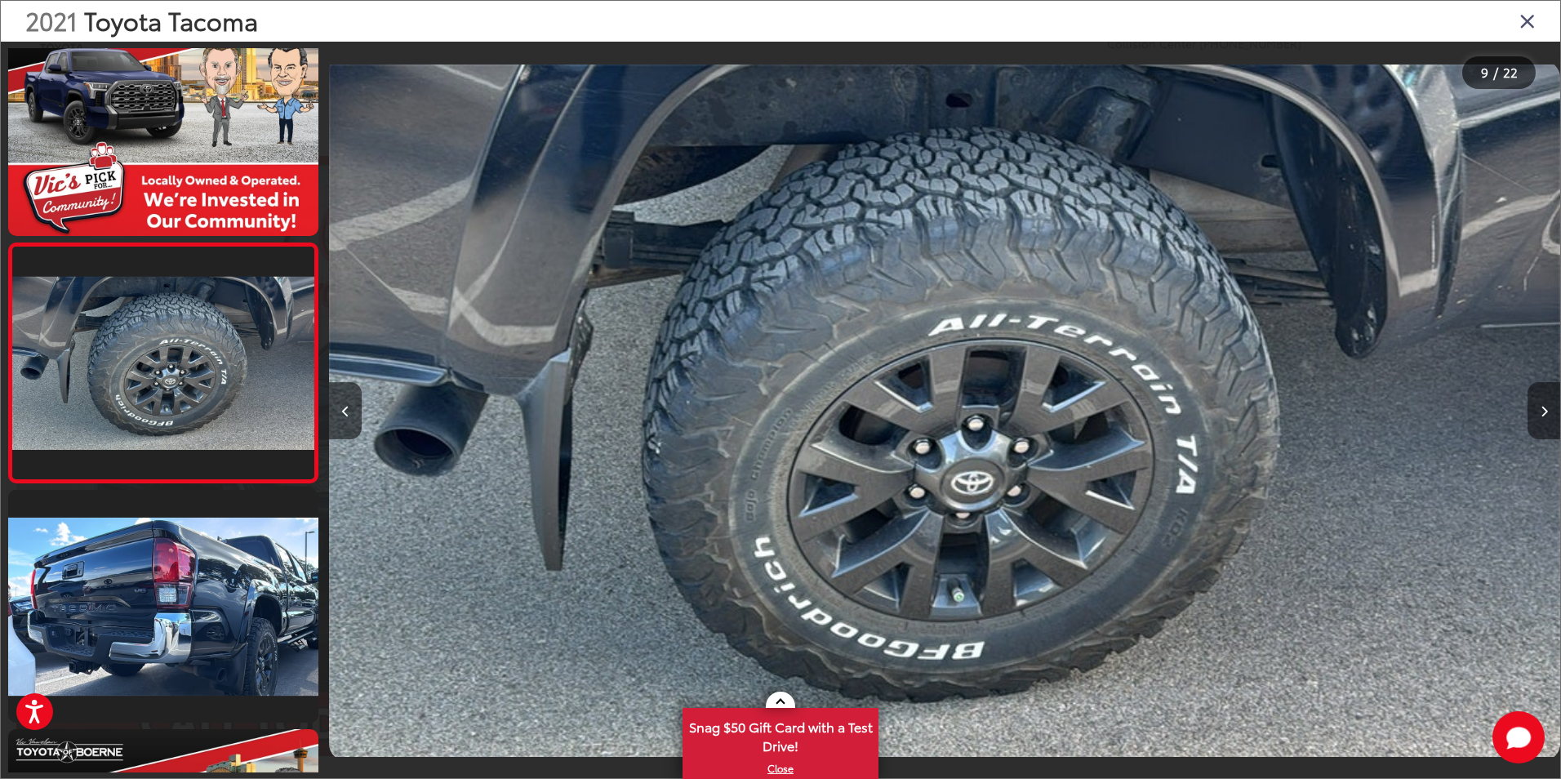
click at [1544, 417] on button "Next image" at bounding box center [1543, 410] width 33 height 57
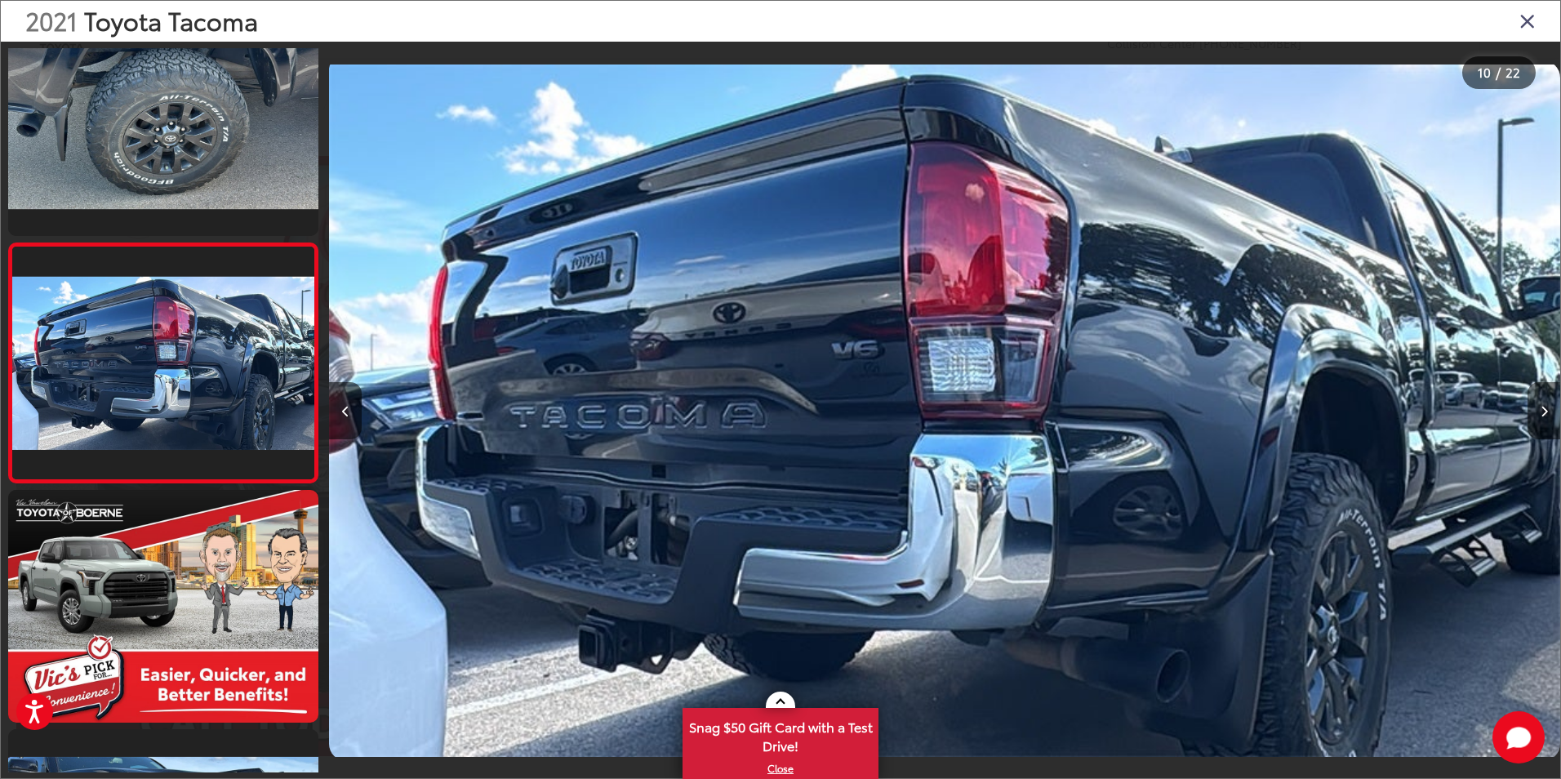
click at [1544, 417] on button "Next image" at bounding box center [1543, 410] width 33 height 57
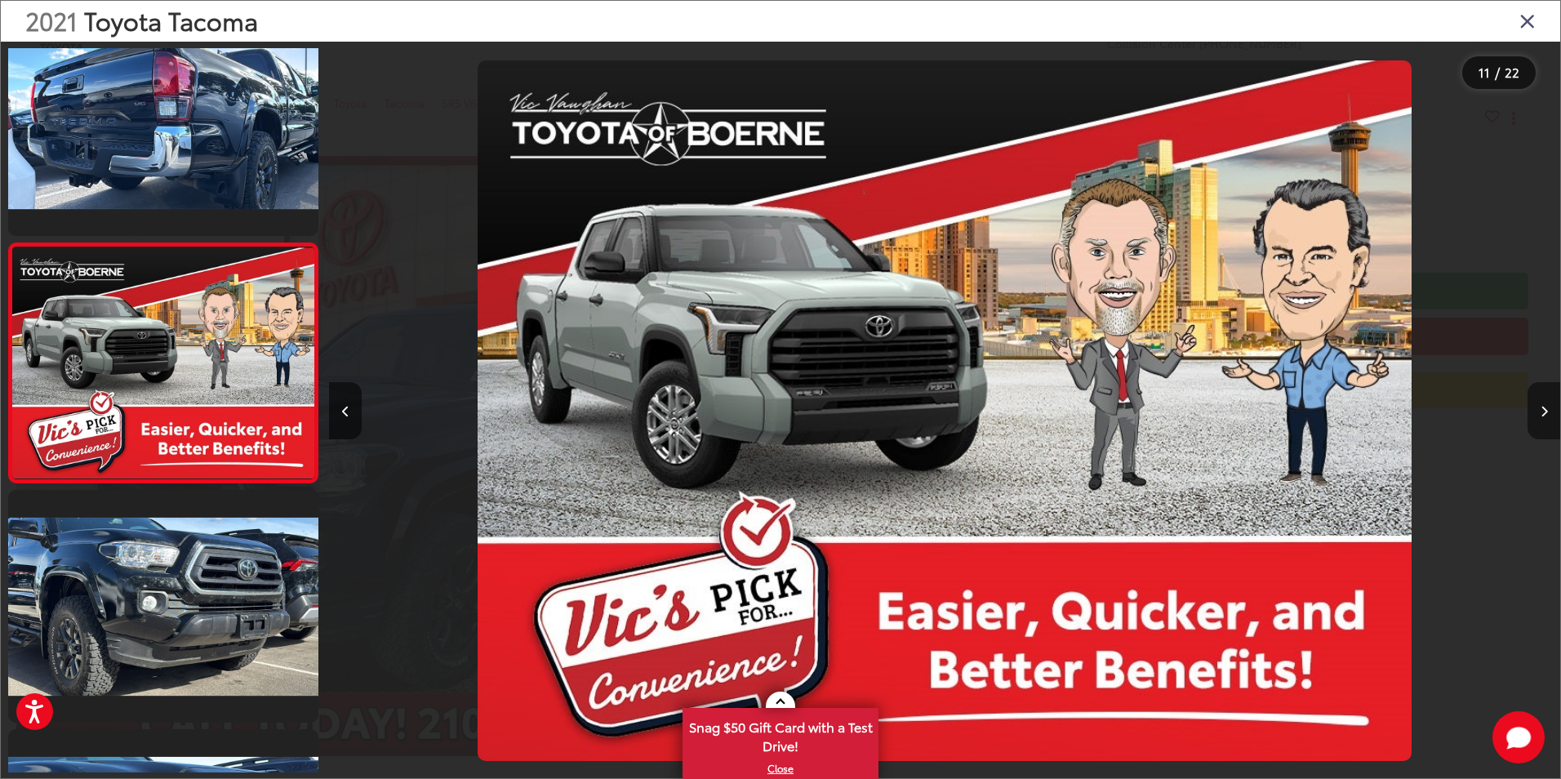
click at [1544, 417] on button "Next image" at bounding box center [1543, 410] width 33 height 57
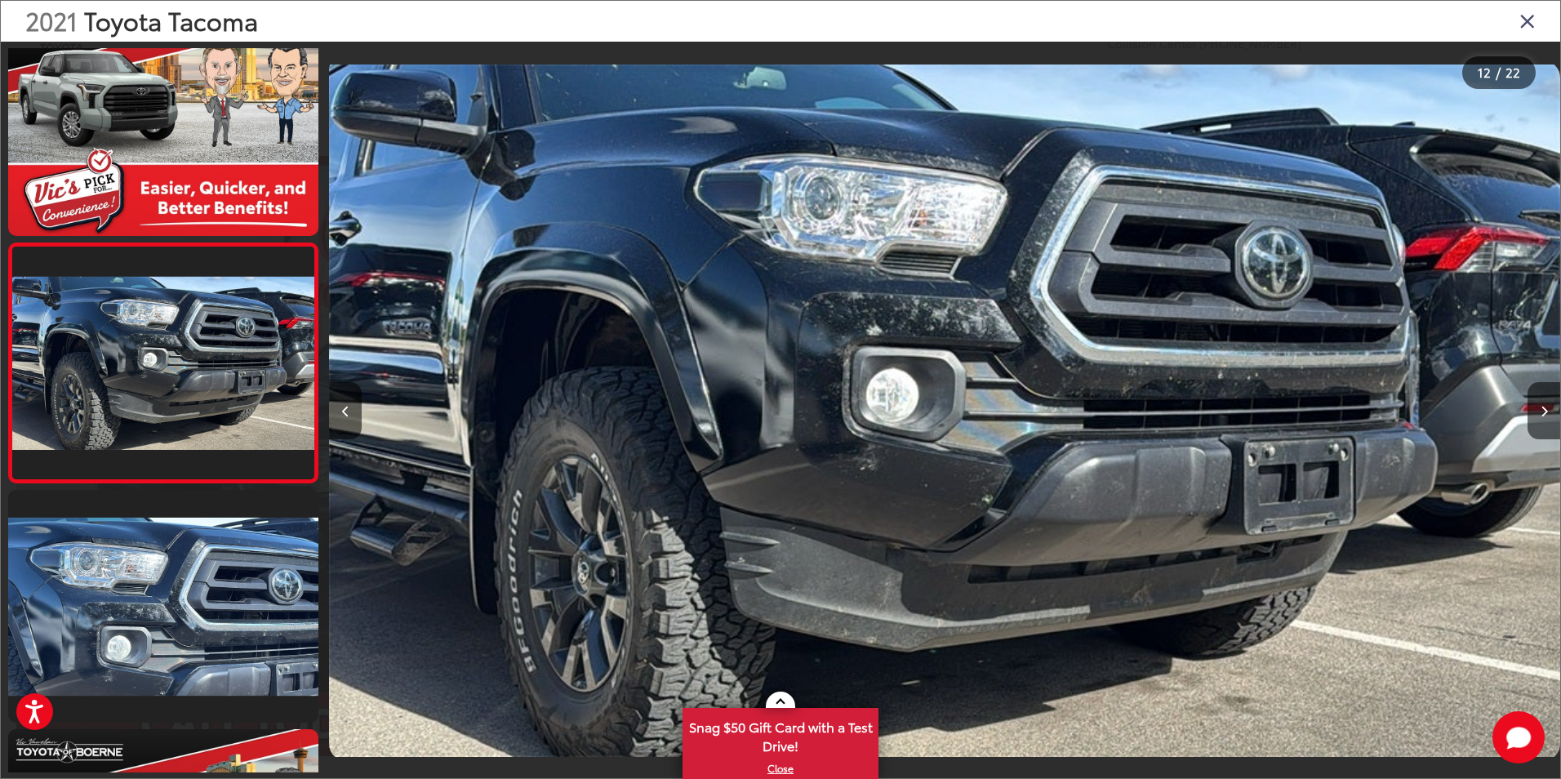
click at [1530, 20] on icon "Close gallery" at bounding box center [1527, 20] width 16 height 21
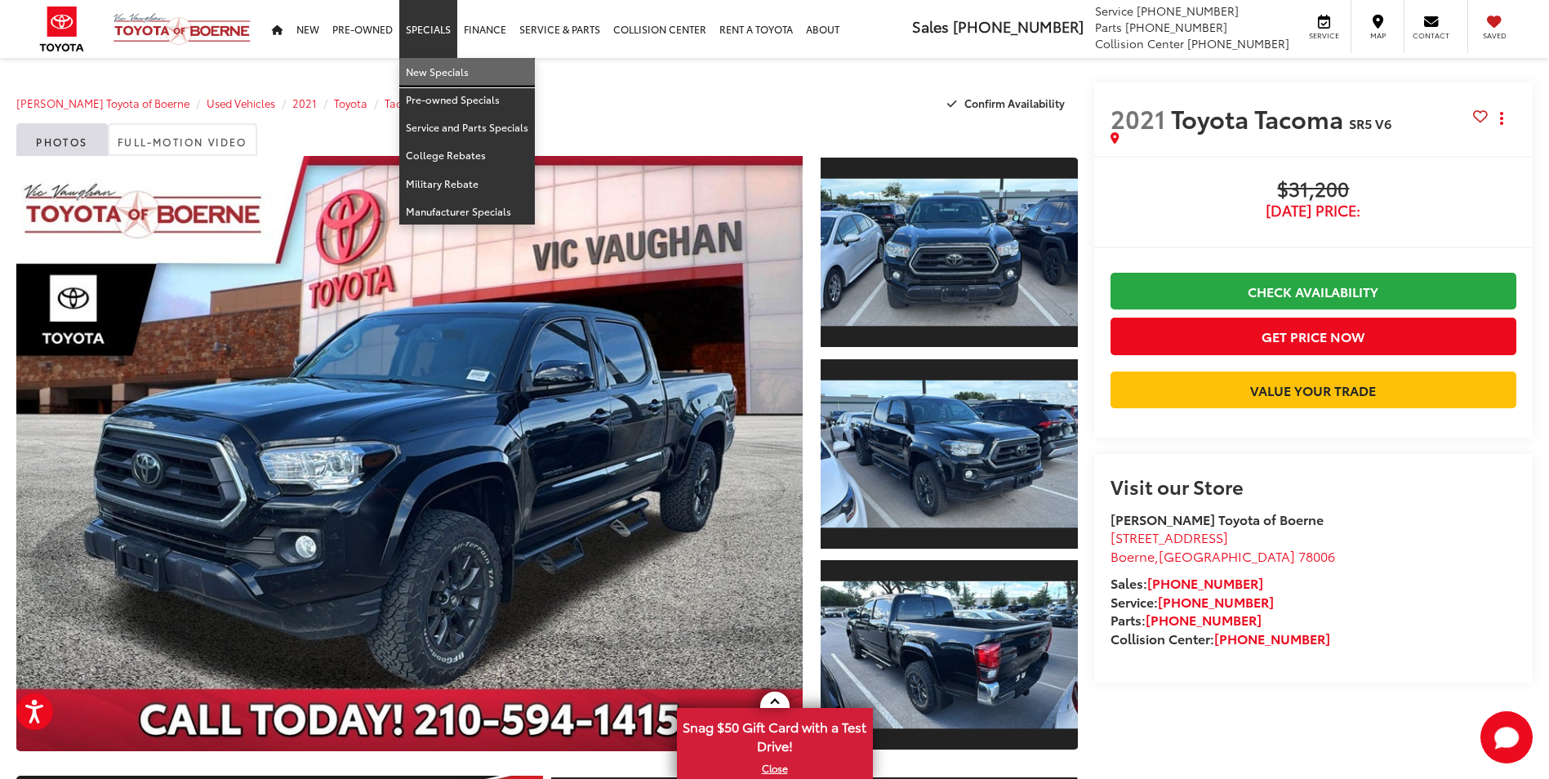
click at [442, 71] on link "New Specials" at bounding box center [467, 72] width 136 height 28
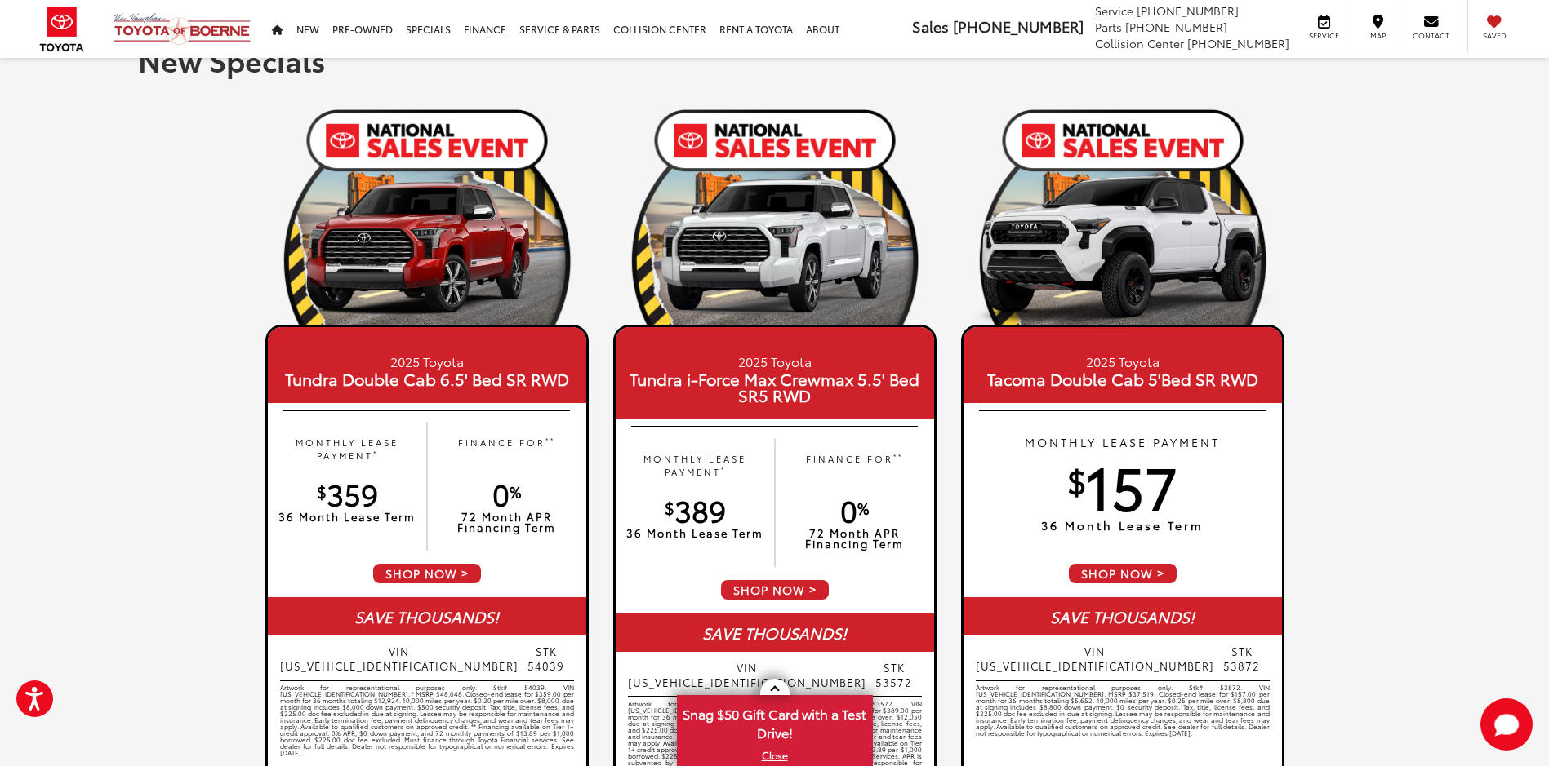
scroll to position [82, 0]
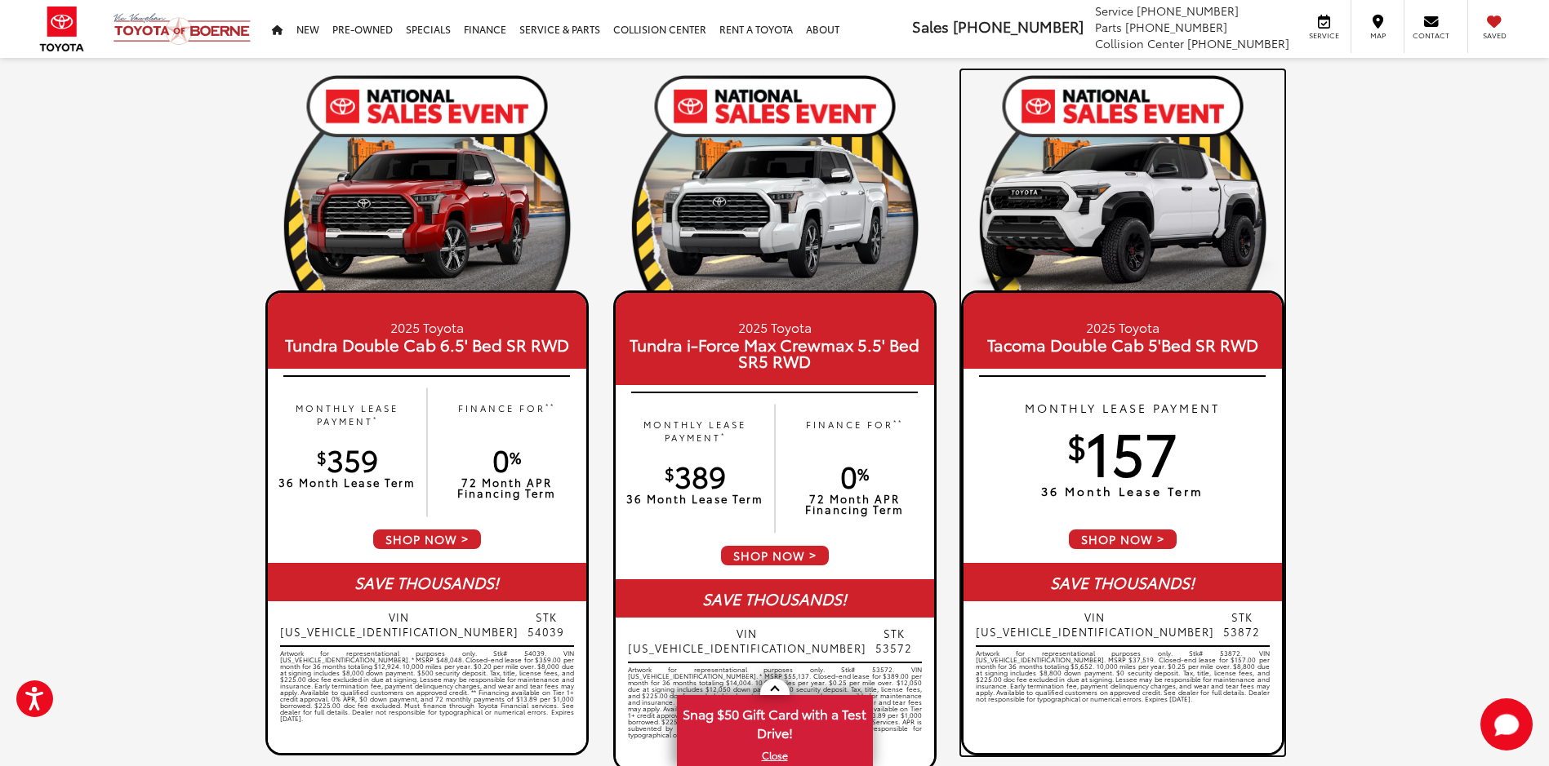
click at [1131, 537] on span "SHOP NOW" at bounding box center [1122, 539] width 111 height 23
